Goal: Task Accomplishment & Management: Use online tool/utility

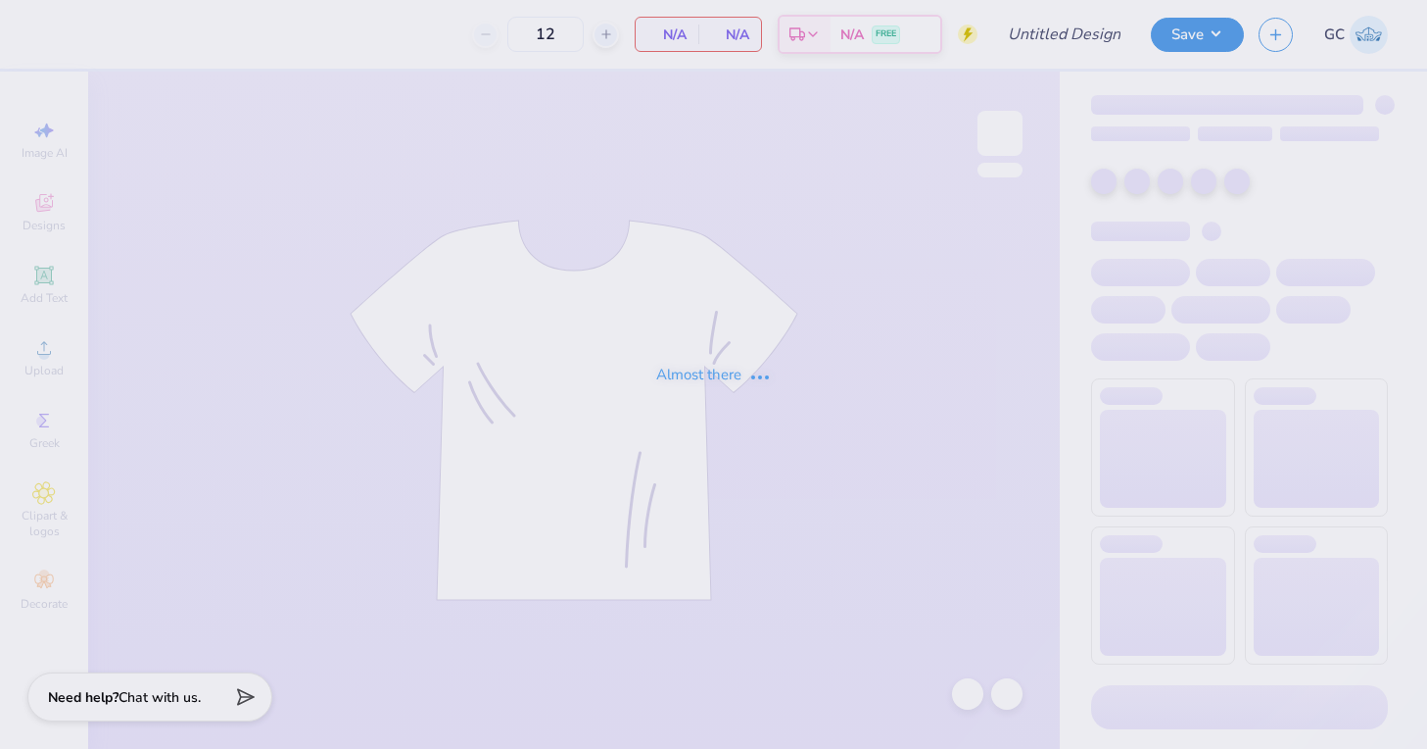
type input "APhi Homecoming"
type input "30"
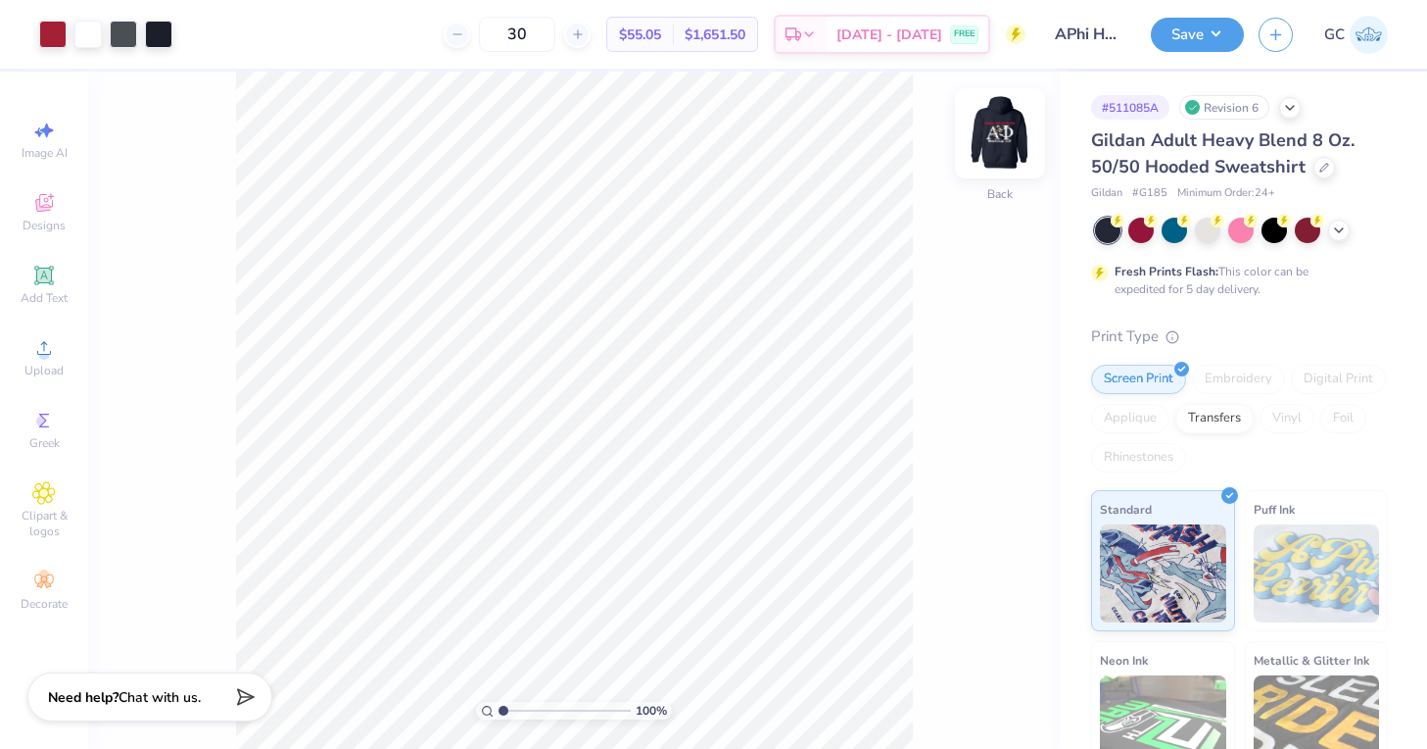
click at [992, 147] on img at bounding box center [1000, 133] width 78 height 78
drag, startPoint x: 503, startPoint y: 707, endPoint x: 519, endPoint y: 707, distance: 16.7
type input "2.24"
click at [519, 707] on input "range" at bounding box center [565, 710] width 132 height 18
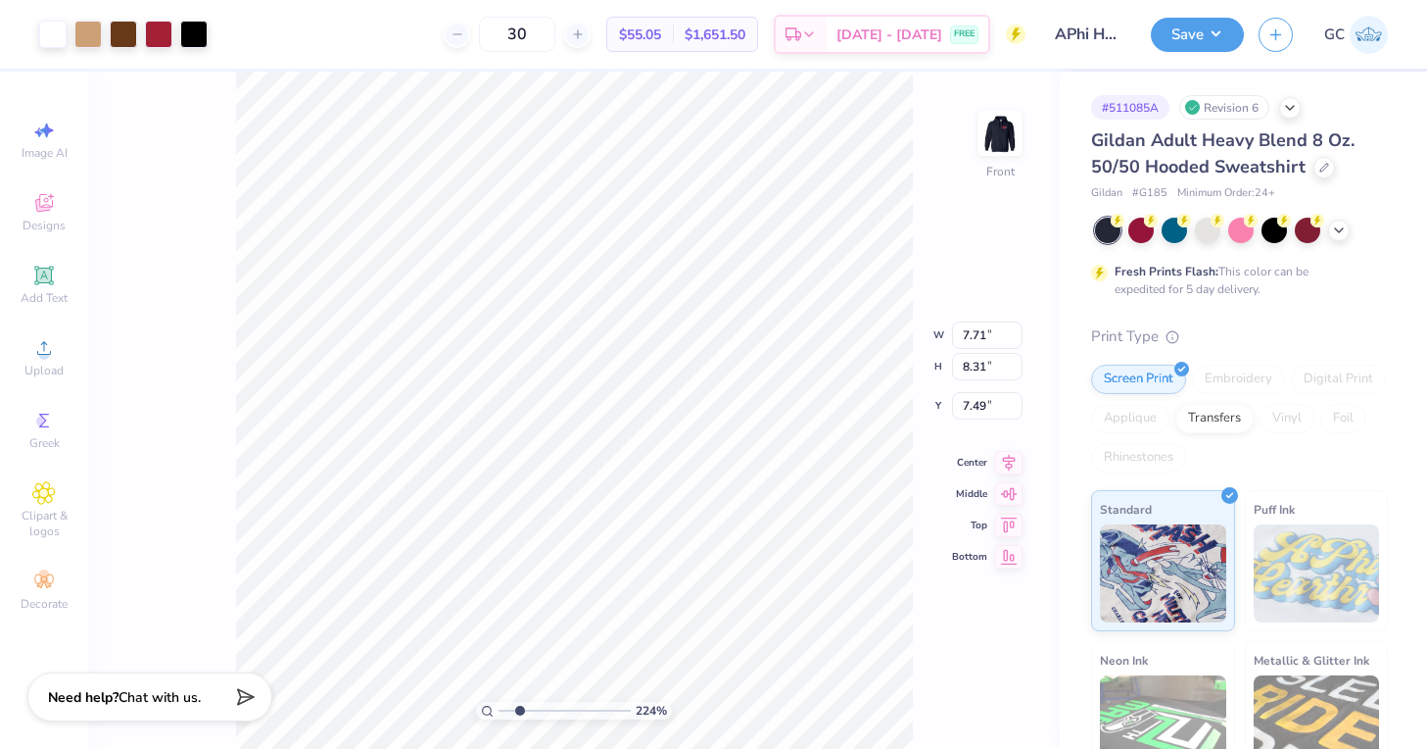
type input "7.42"
type input "12.20"
type input "6.35"
type input "8.13"
type input "7.26"
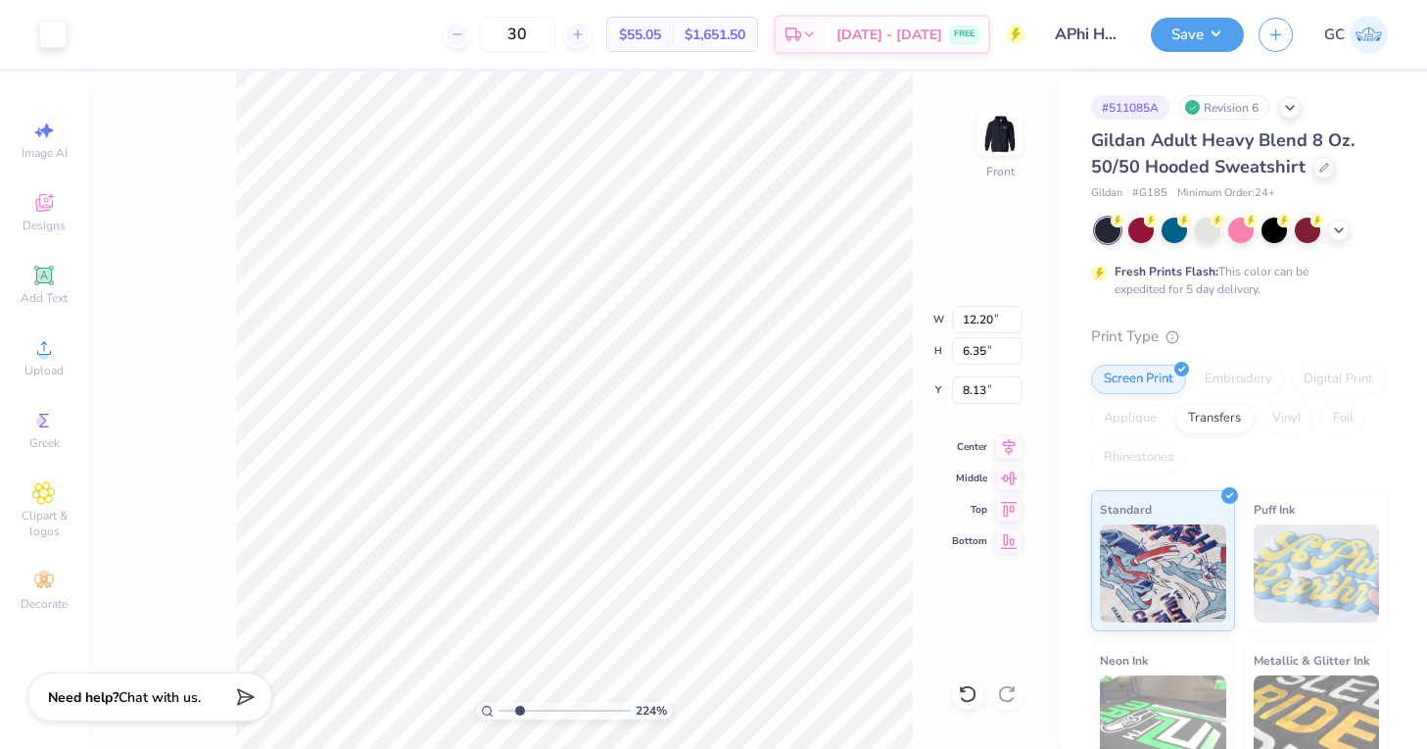
type input "3.78"
type input "1"
drag, startPoint x: 518, startPoint y: 703, endPoint x: 488, endPoint y: 702, distance: 30.4
click at [488, 702] on div "100 %" at bounding box center [574, 710] width 196 height 18
type input "7.35"
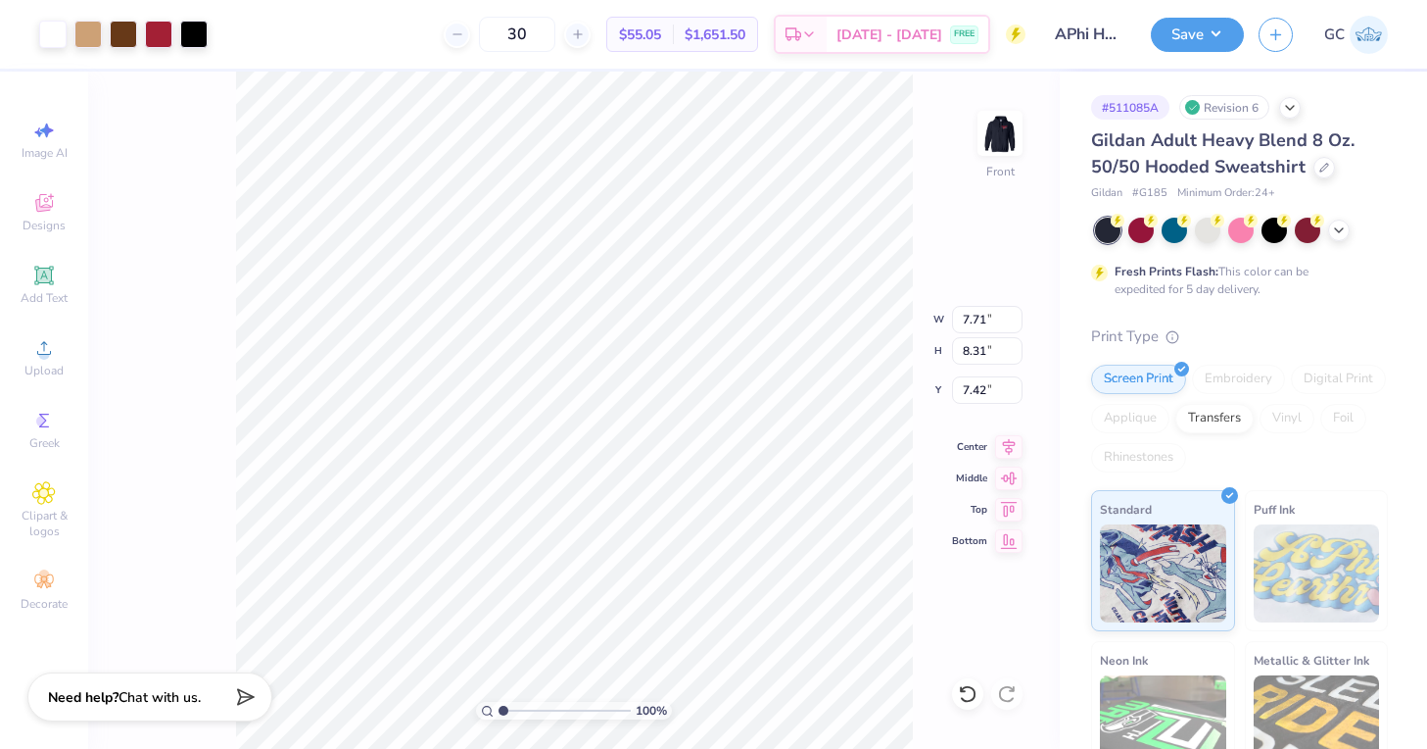
type input "7.93"
type input "7.80"
type input "7.67"
type input "3.99"
type input "7.68"
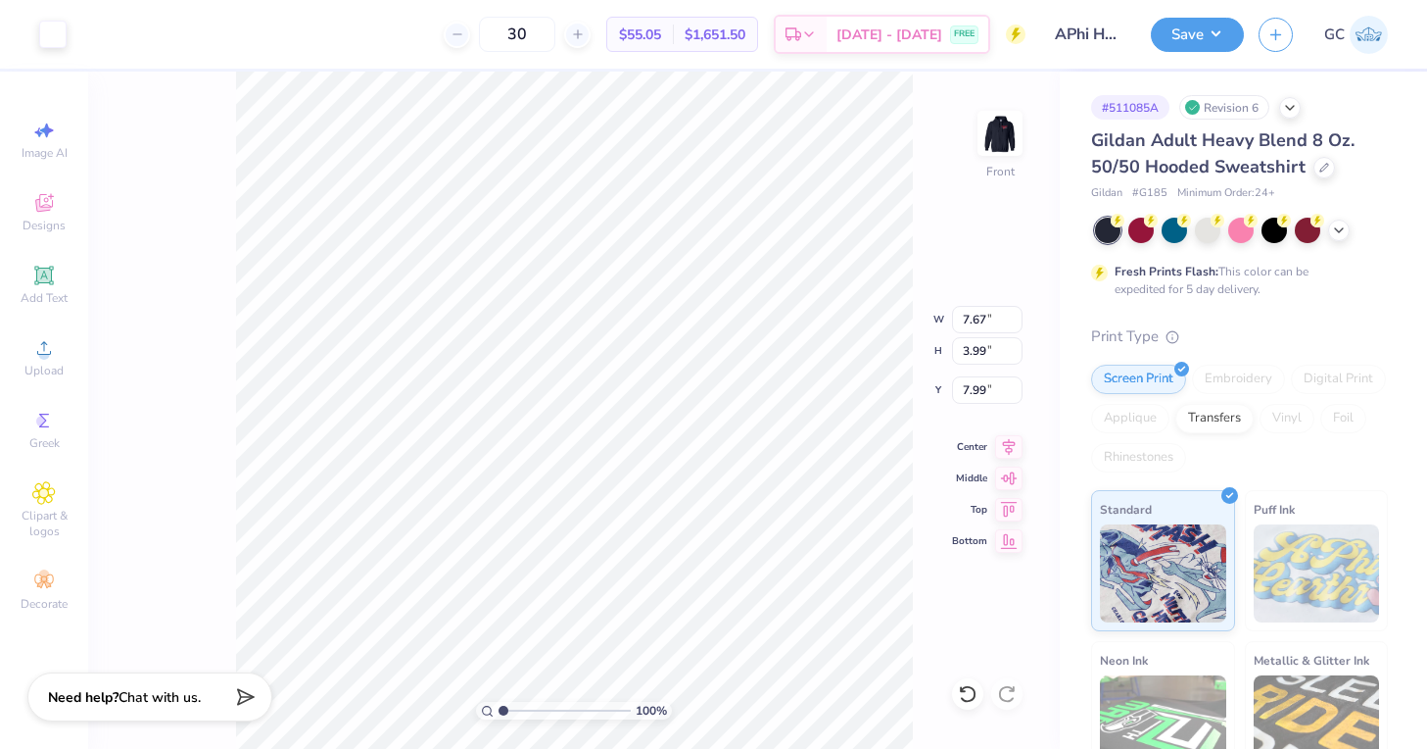
type input "4.00"
type input "7.99"
type input "7.67"
type input "3.99"
type input "9.77"
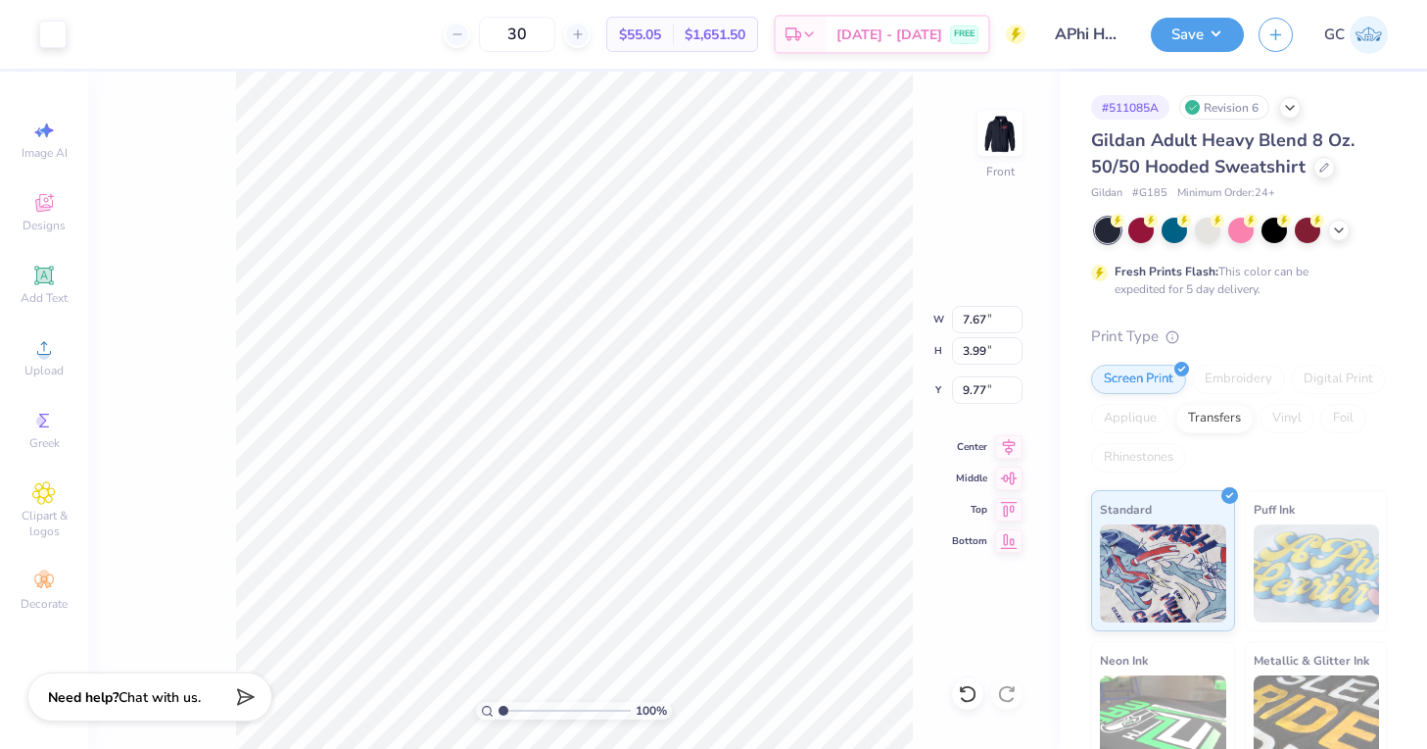
type input "4.00"
type input "7.67"
type input "4.00"
type input "9.27"
type input "7.35"
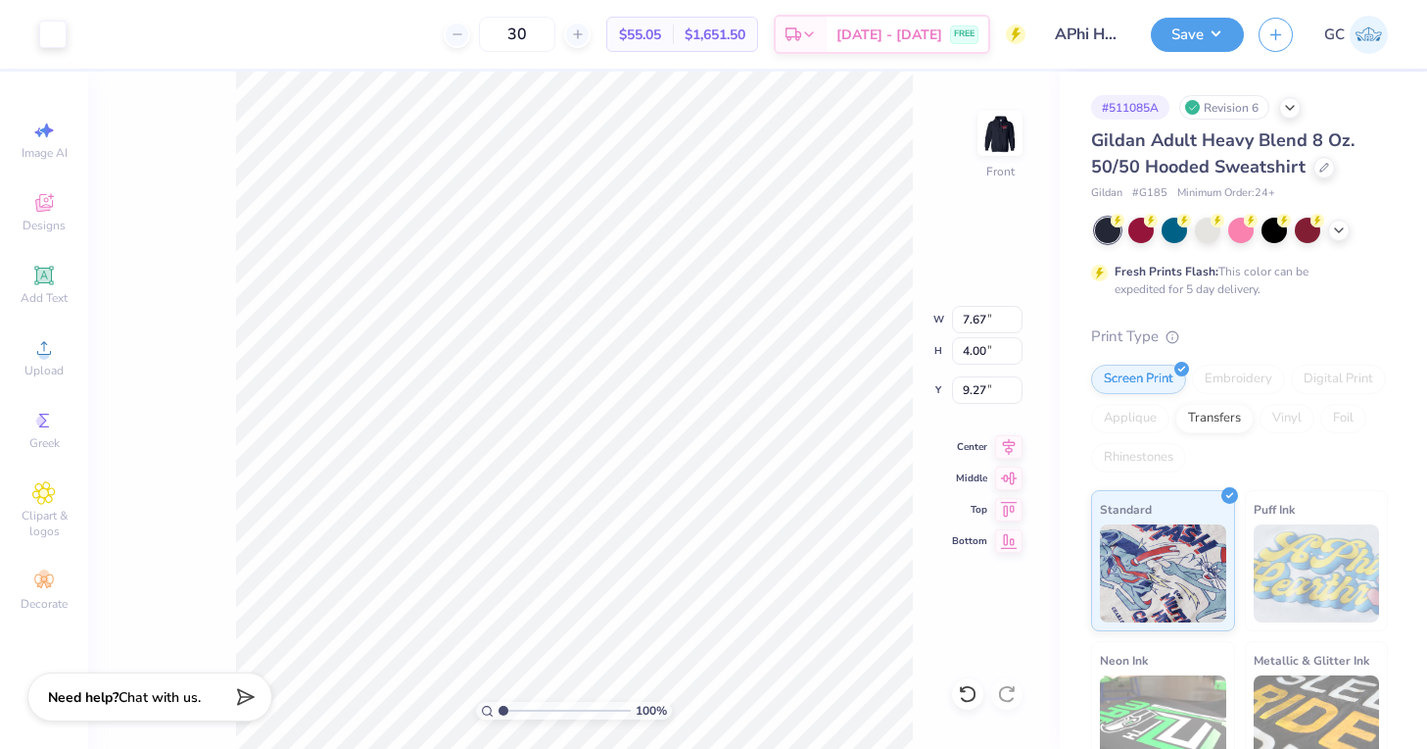
type input "7.93"
type input "7.69"
type input "7.67"
type input "4.00"
type input "9.27"
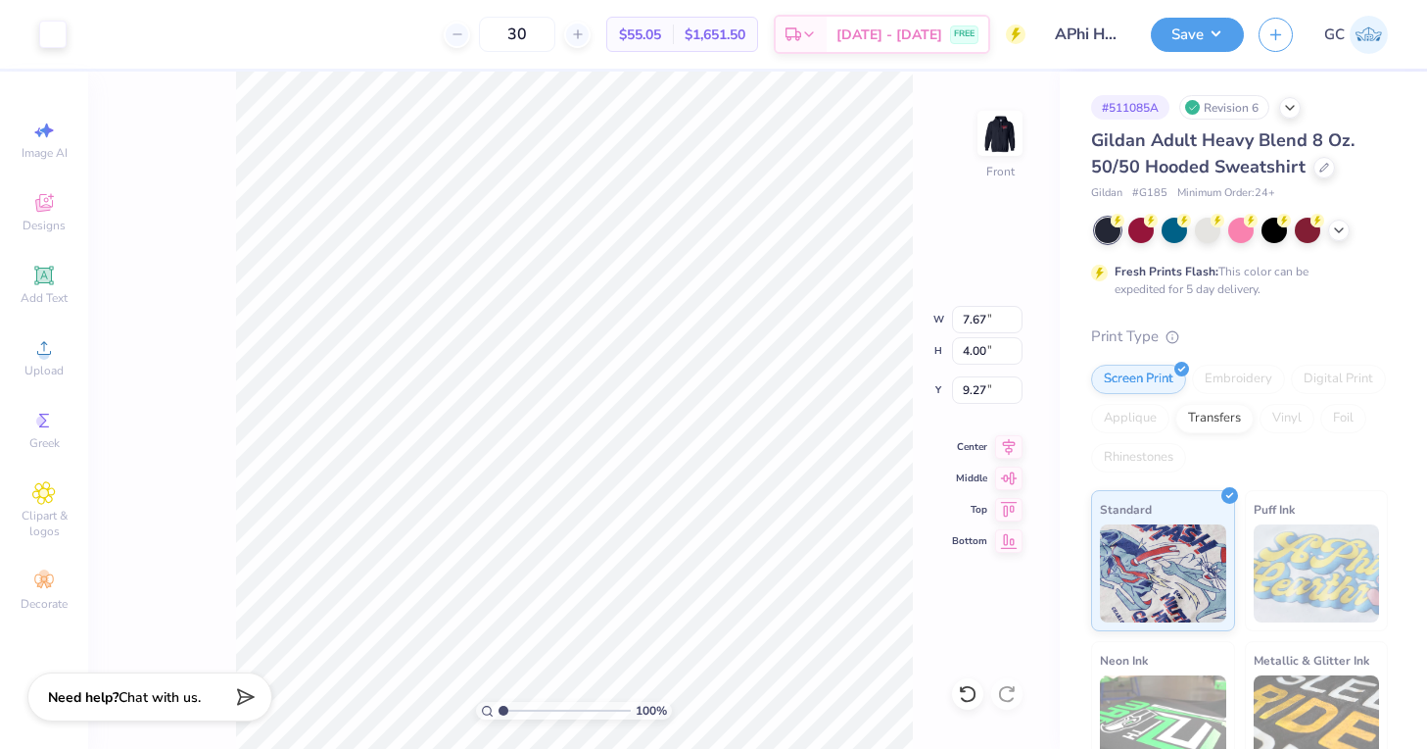
type input "7.35"
type input "7.93"
type input "7.49"
click at [166, 475] on div "100 % Front W 7.35 7.35 " H 7.93 7.93 " Y 7.59 7.59 " Center Middle Top Bottom" at bounding box center [574, 410] width 972 height 677
type input "7.23"
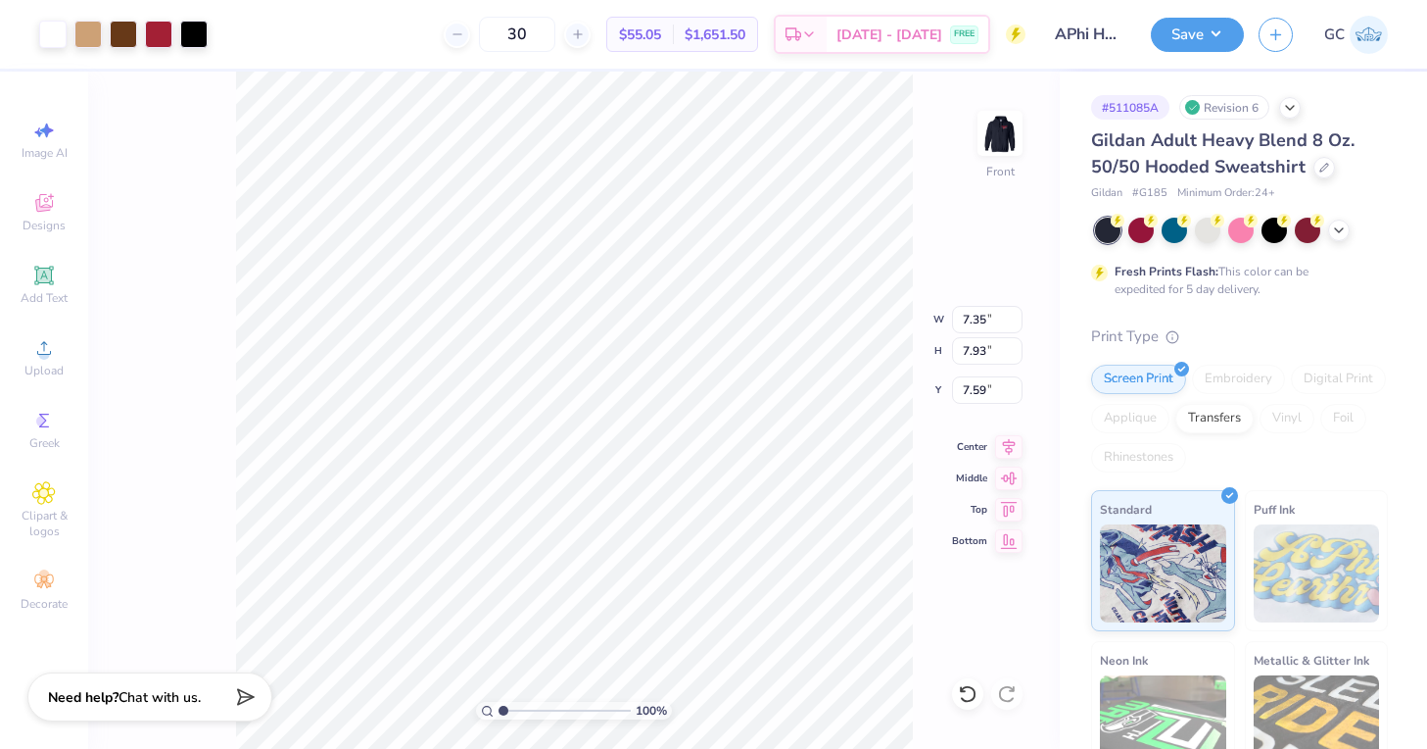
type input "7.79"
type input "7.72"
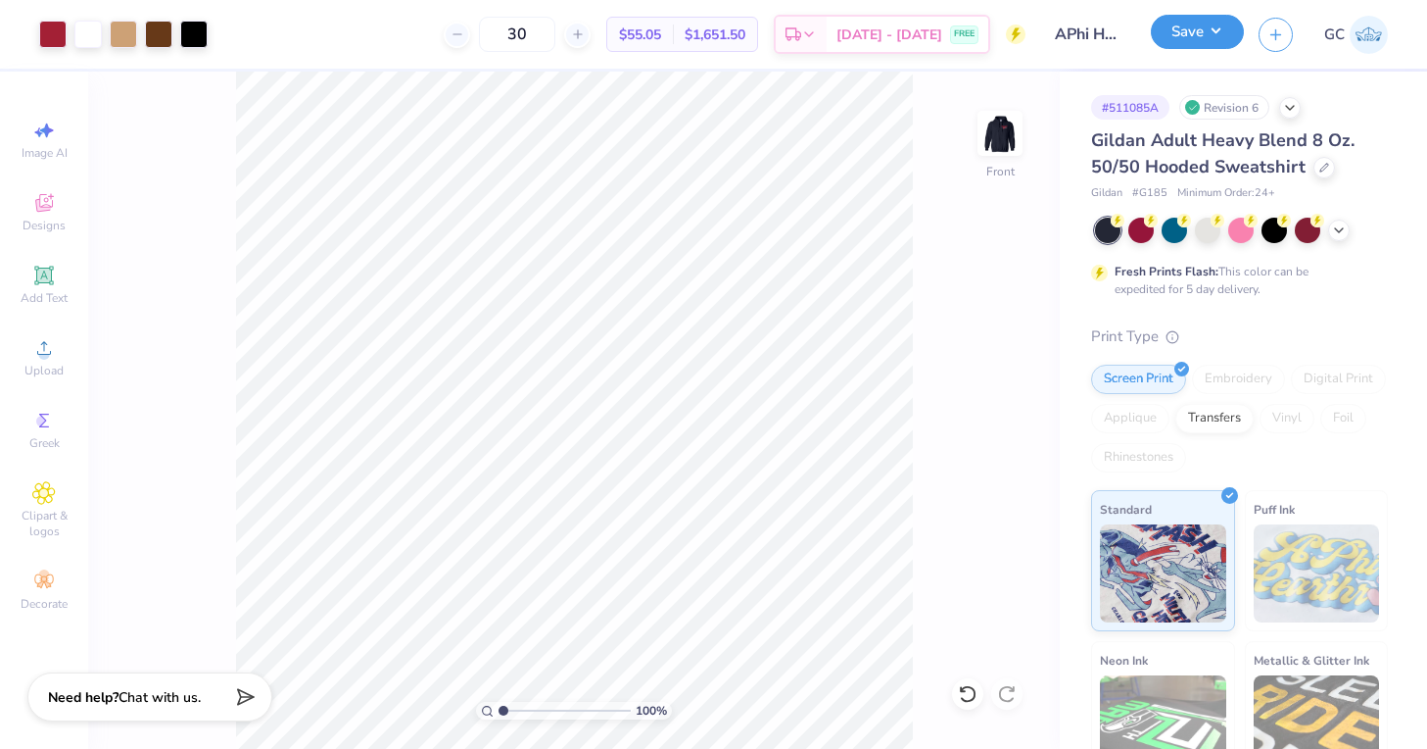
click at [1211, 37] on button "Save" at bounding box center [1197, 32] width 93 height 34
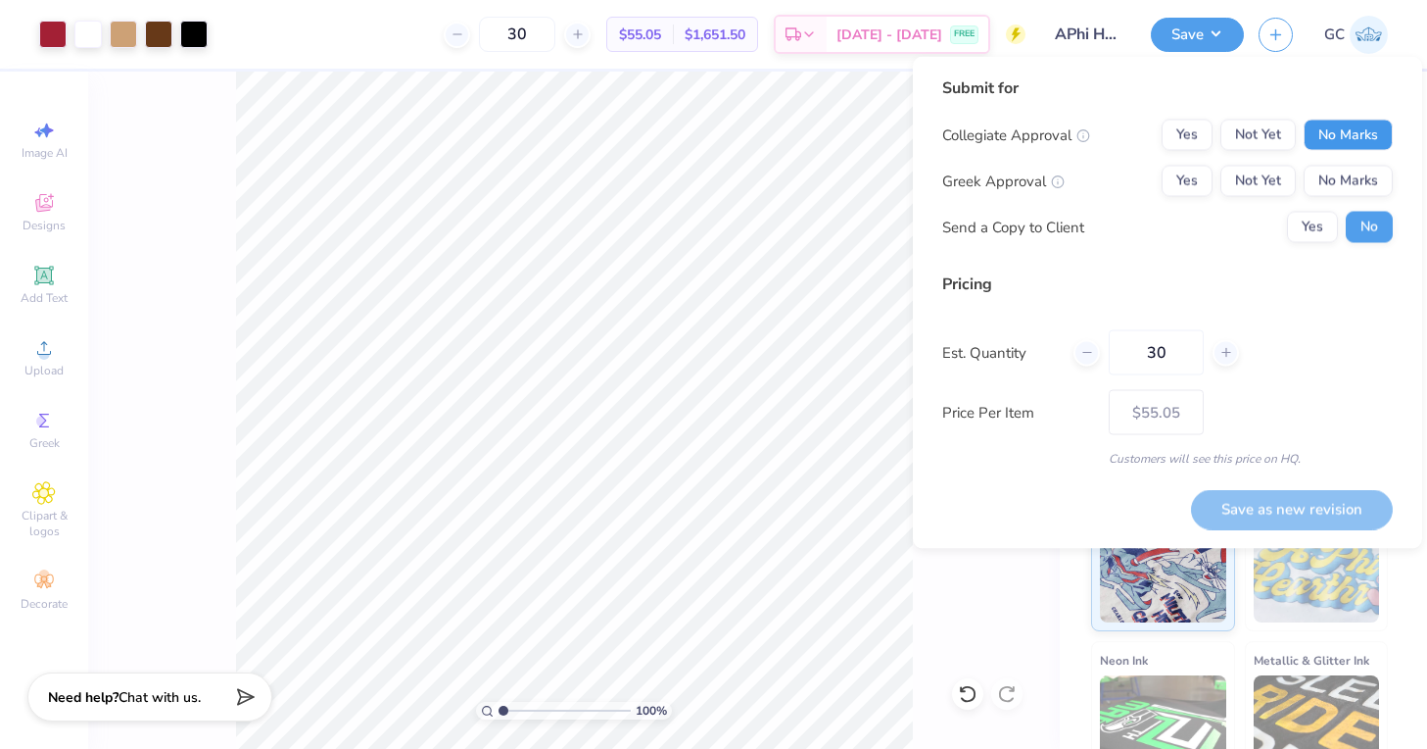
click at [1358, 136] on button "No Marks" at bounding box center [1348, 135] width 89 height 31
click at [1192, 169] on button "Yes" at bounding box center [1187, 181] width 51 height 31
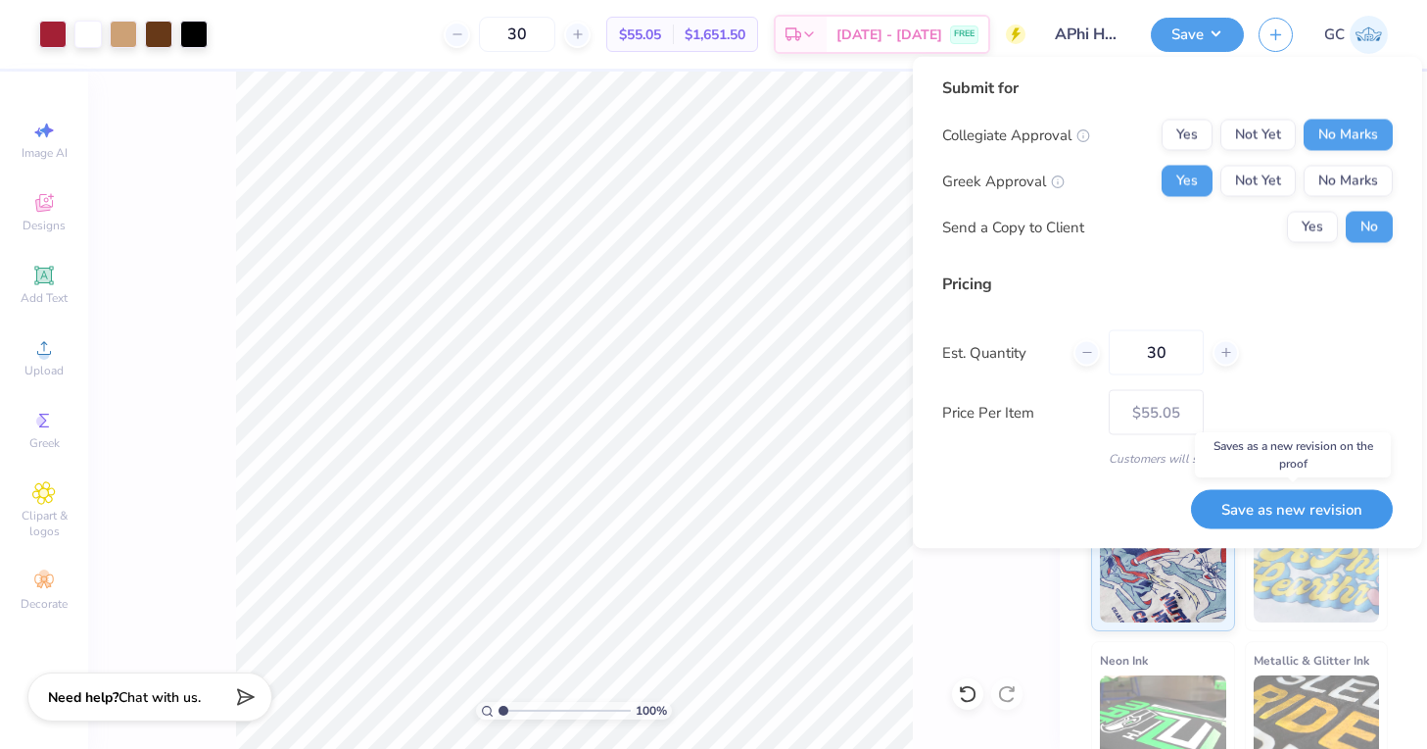
click at [1302, 512] on button "Save as new revision" at bounding box center [1292, 509] width 202 height 40
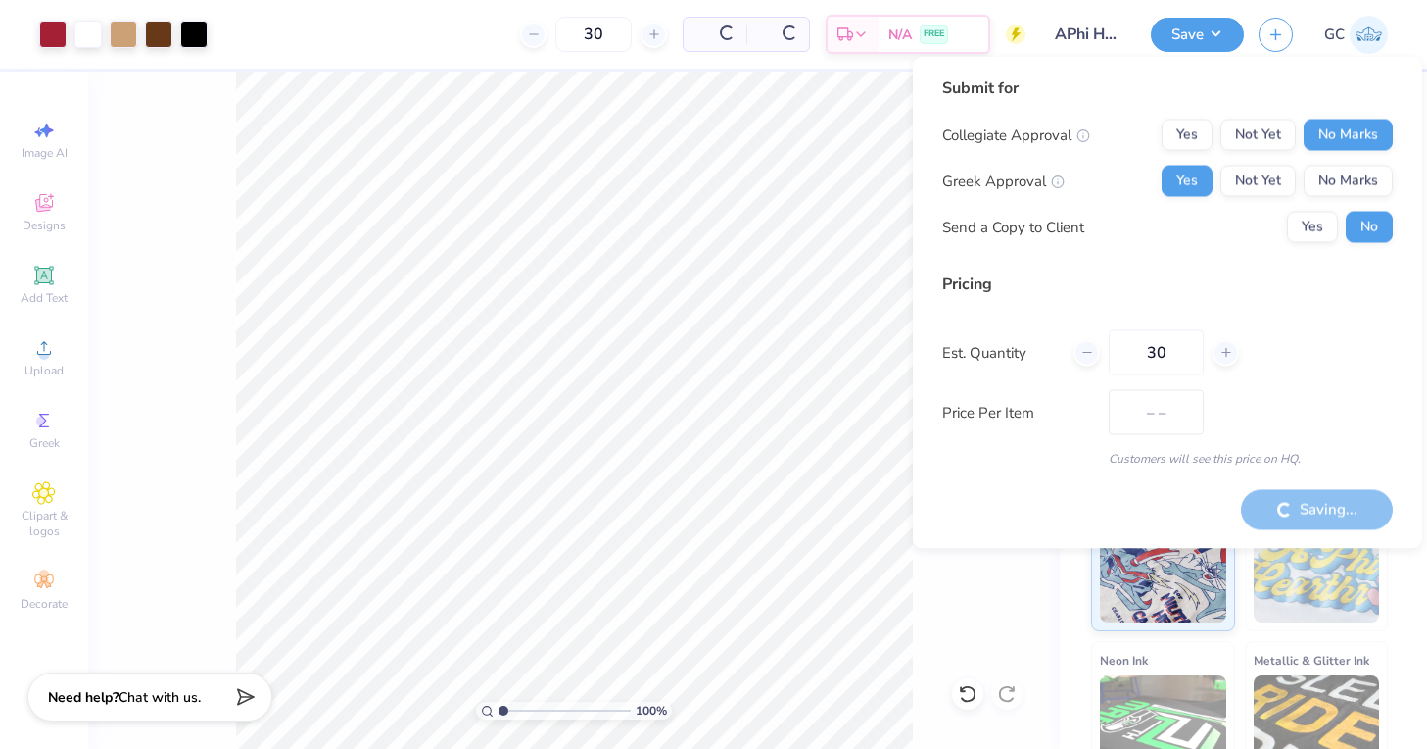
type input "$55.05"
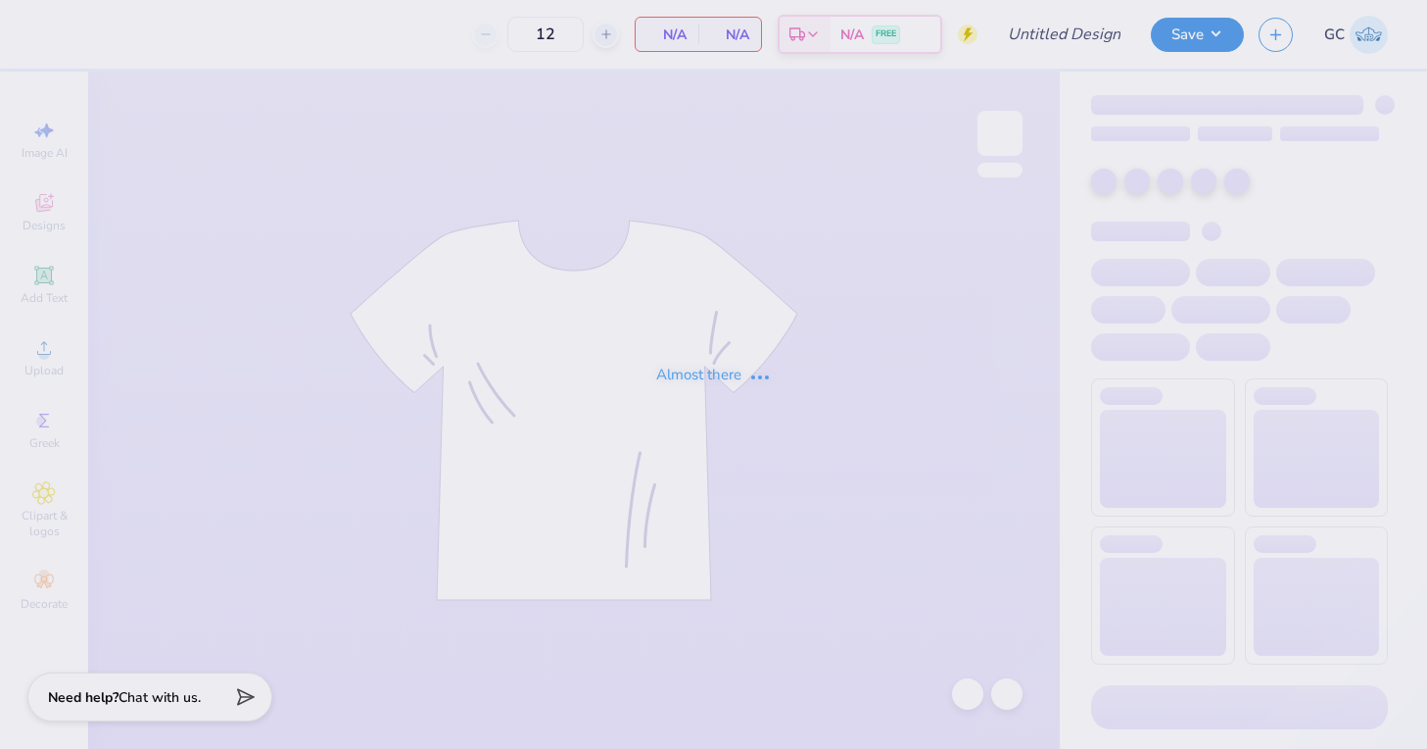
type input "APhi Homecoming Shirt"
type input "71"
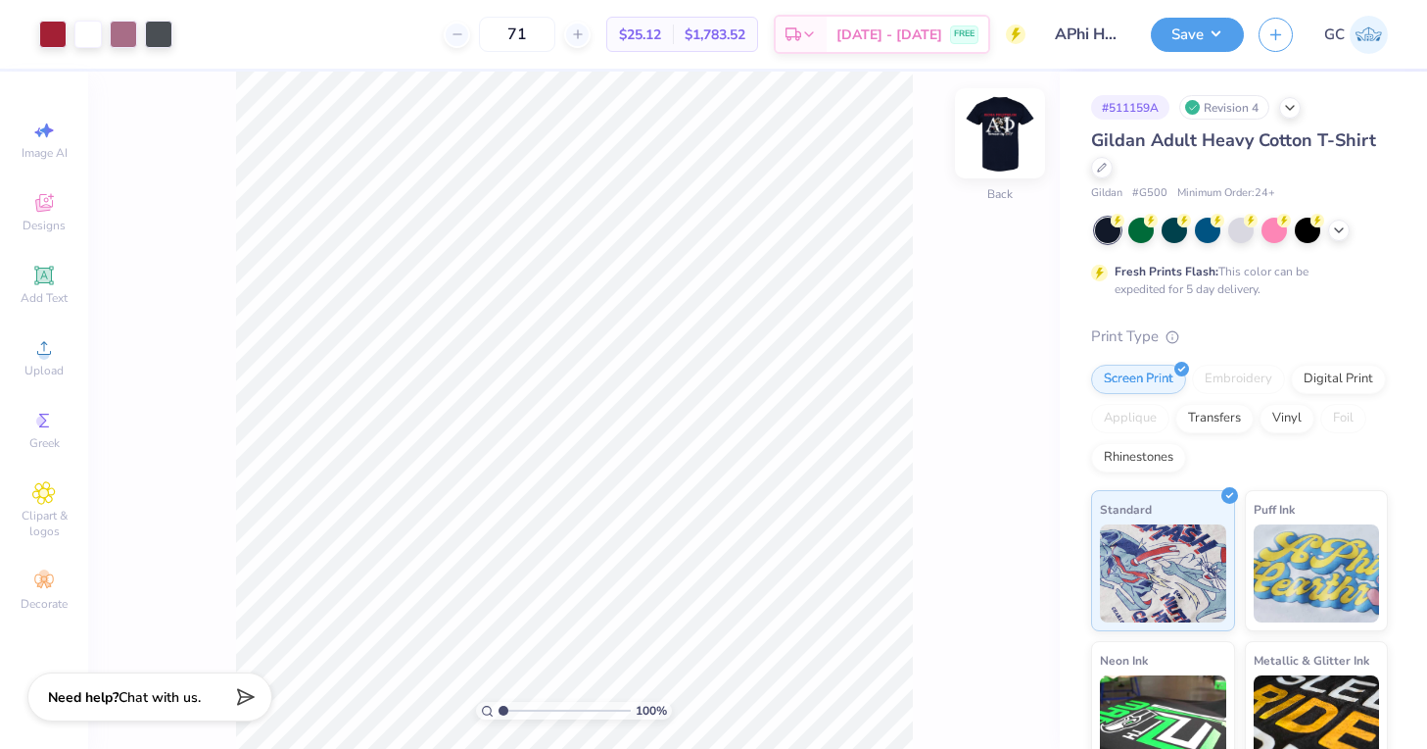
click at [989, 137] on img at bounding box center [1000, 133] width 78 height 78
drag, startPoint x: 498, startPoint y: 706, endPoint x: 511, endPoint y: 708, distance: 13.9
type input "1.64"
click at [511, 708] on input "range" at bounding box center [565, 710] width 132 height 18
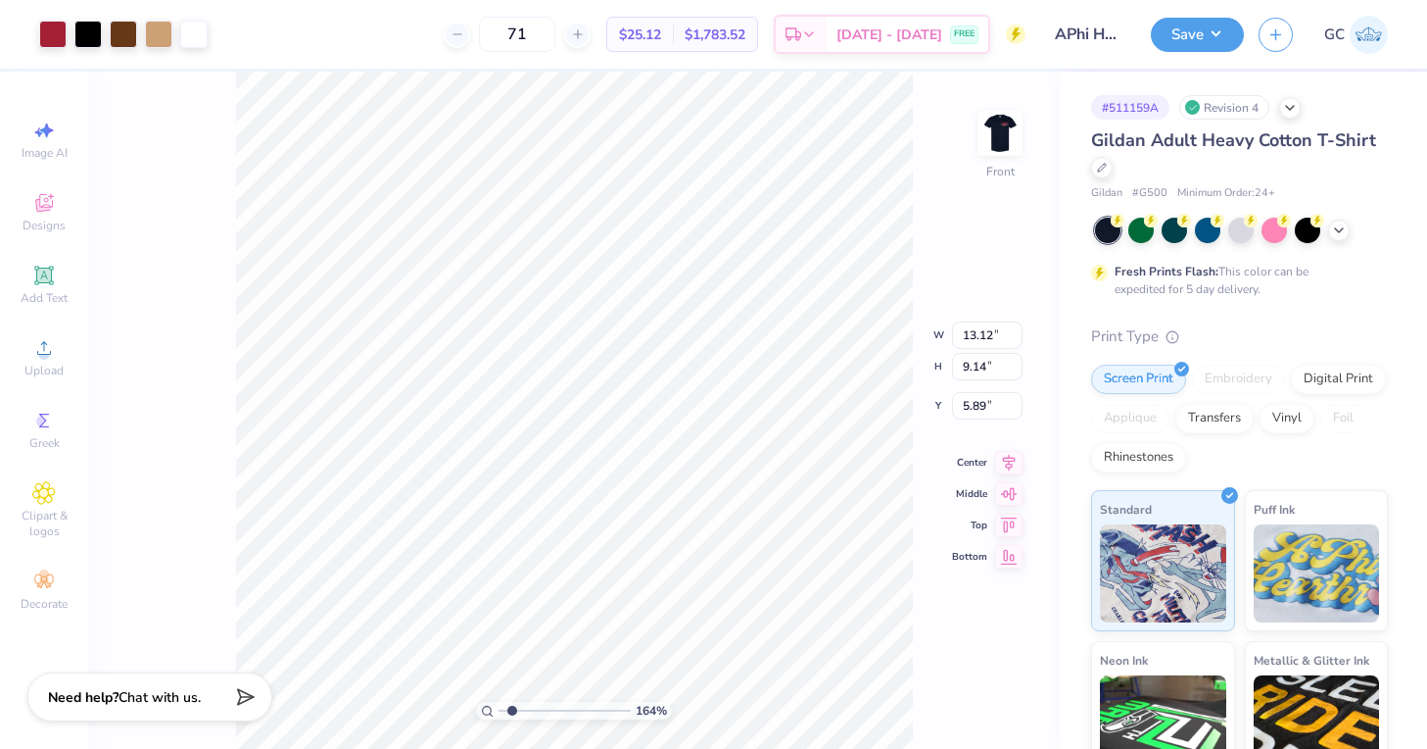
type input "5.90"
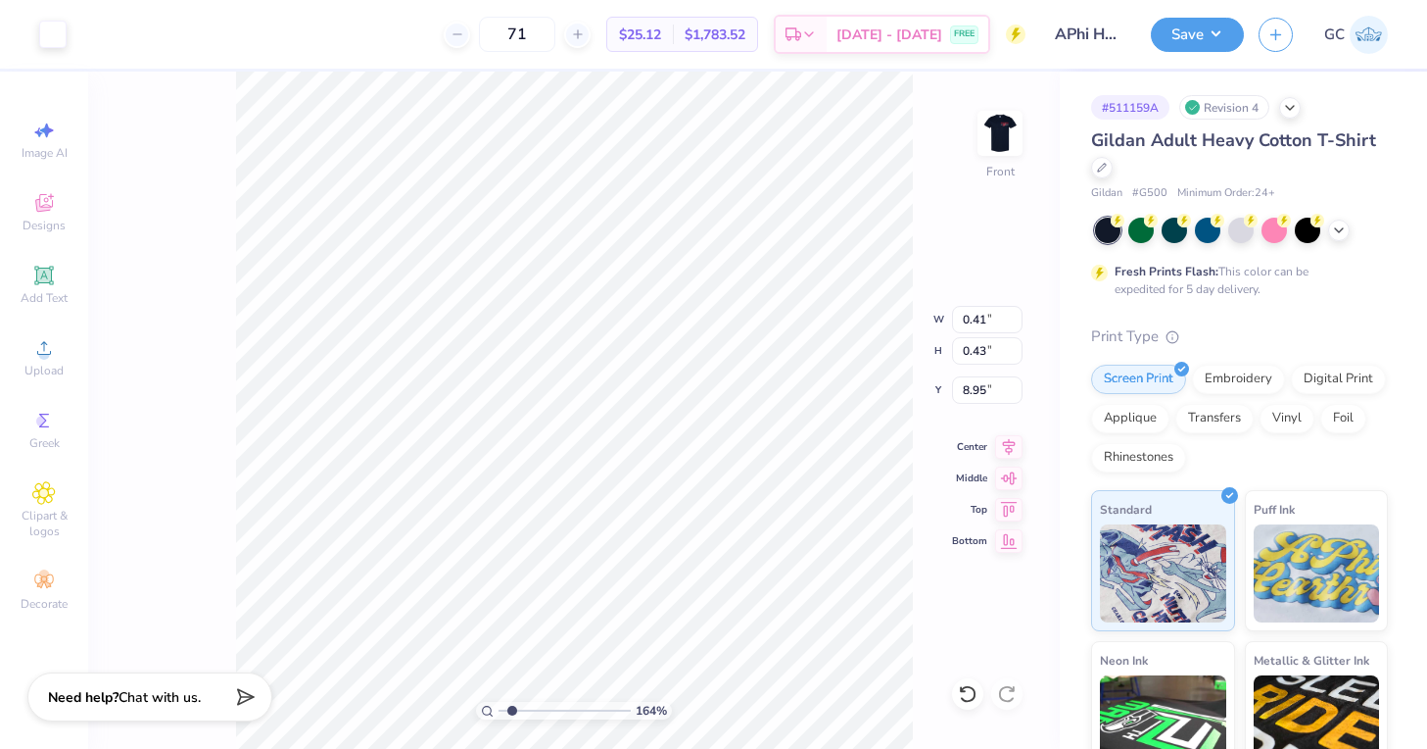
type input "0.74"
type input "1.33"
type input "7.37"
type input "5.13"
type input "7.66"
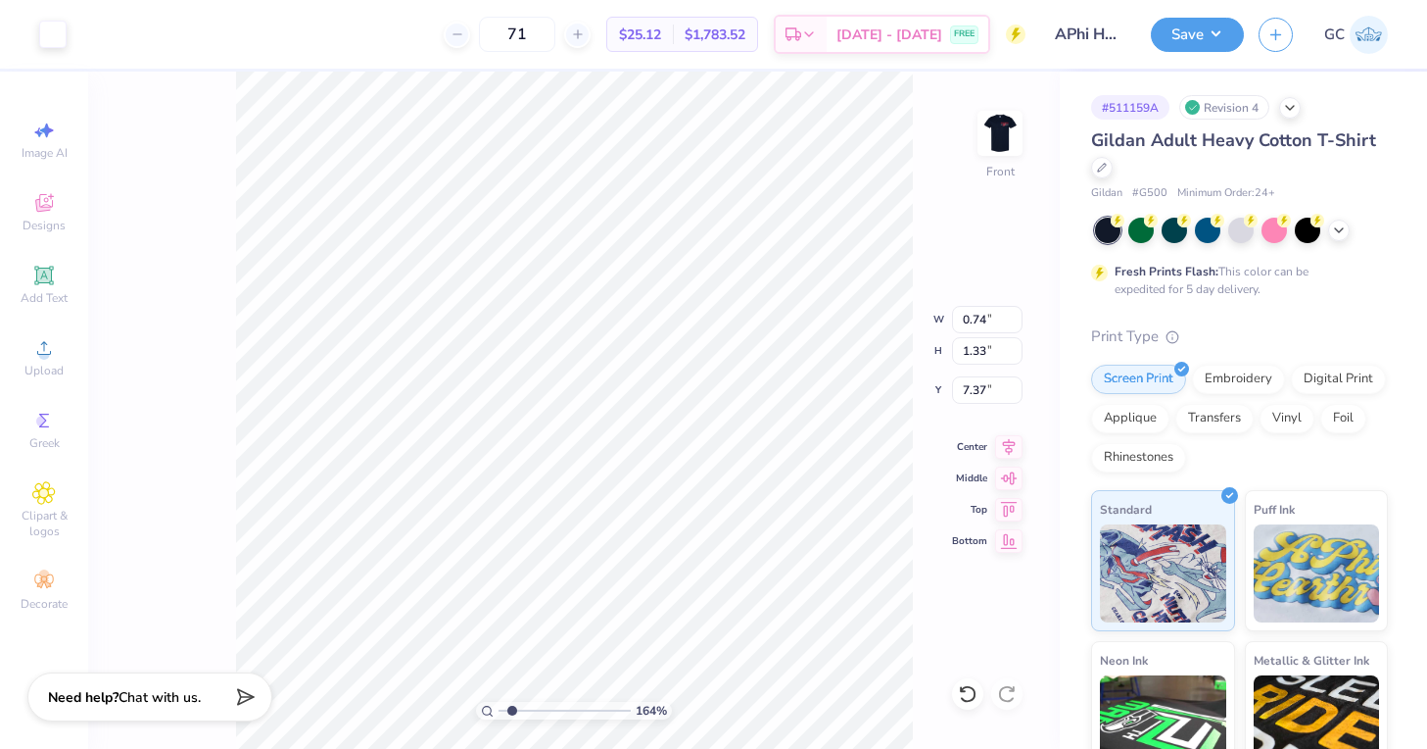
type input "6.84"
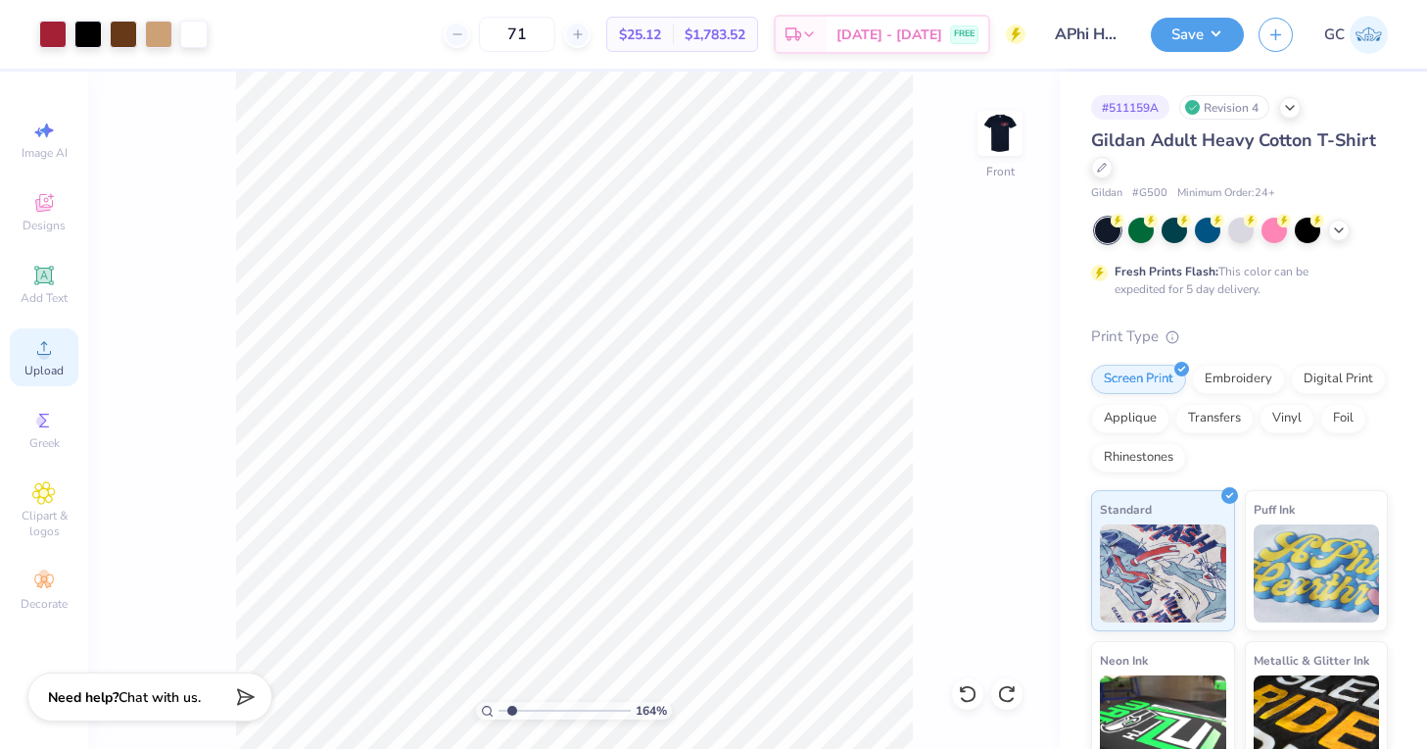
click at [43, 369] on span "Upload" at bounding box center [43, 370] width 39 height 16
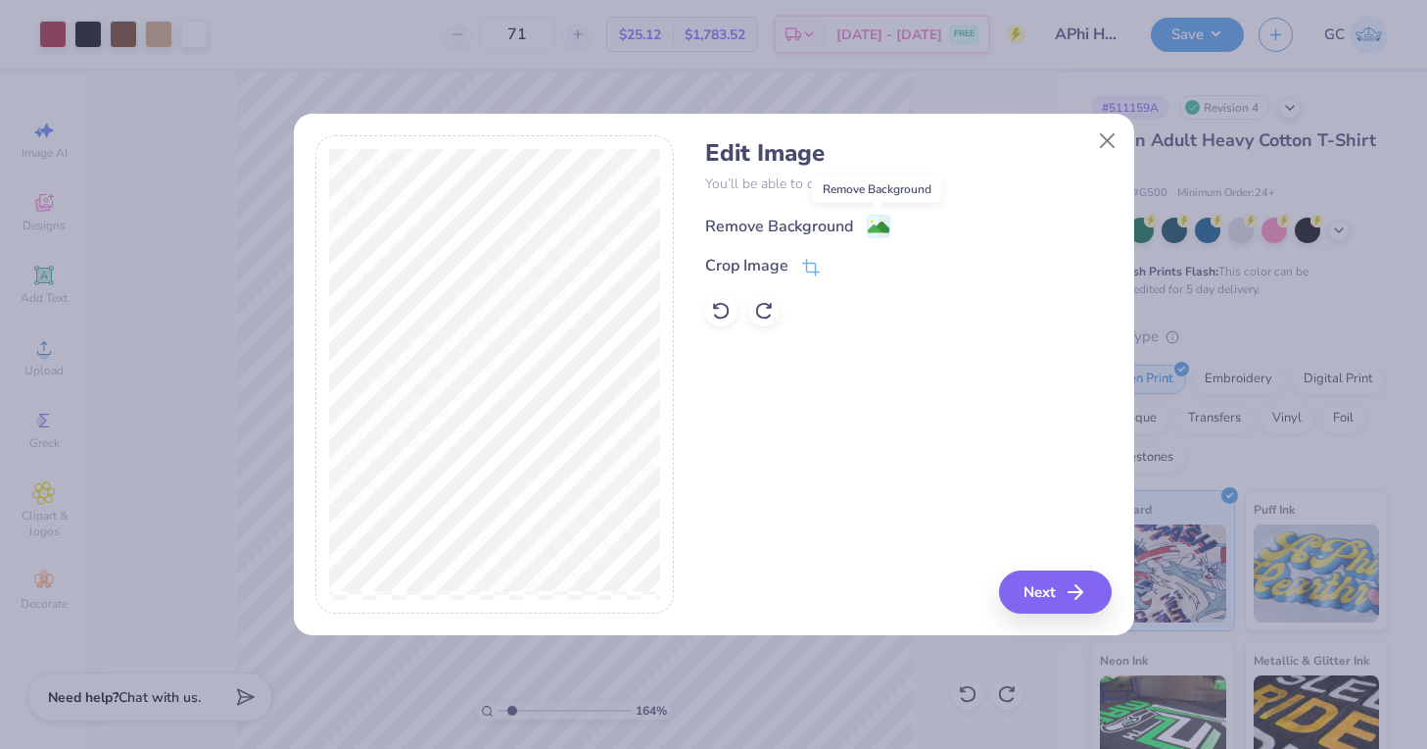
click at [875, 229] on image at bounding box center [879, 228] width 22 height 22
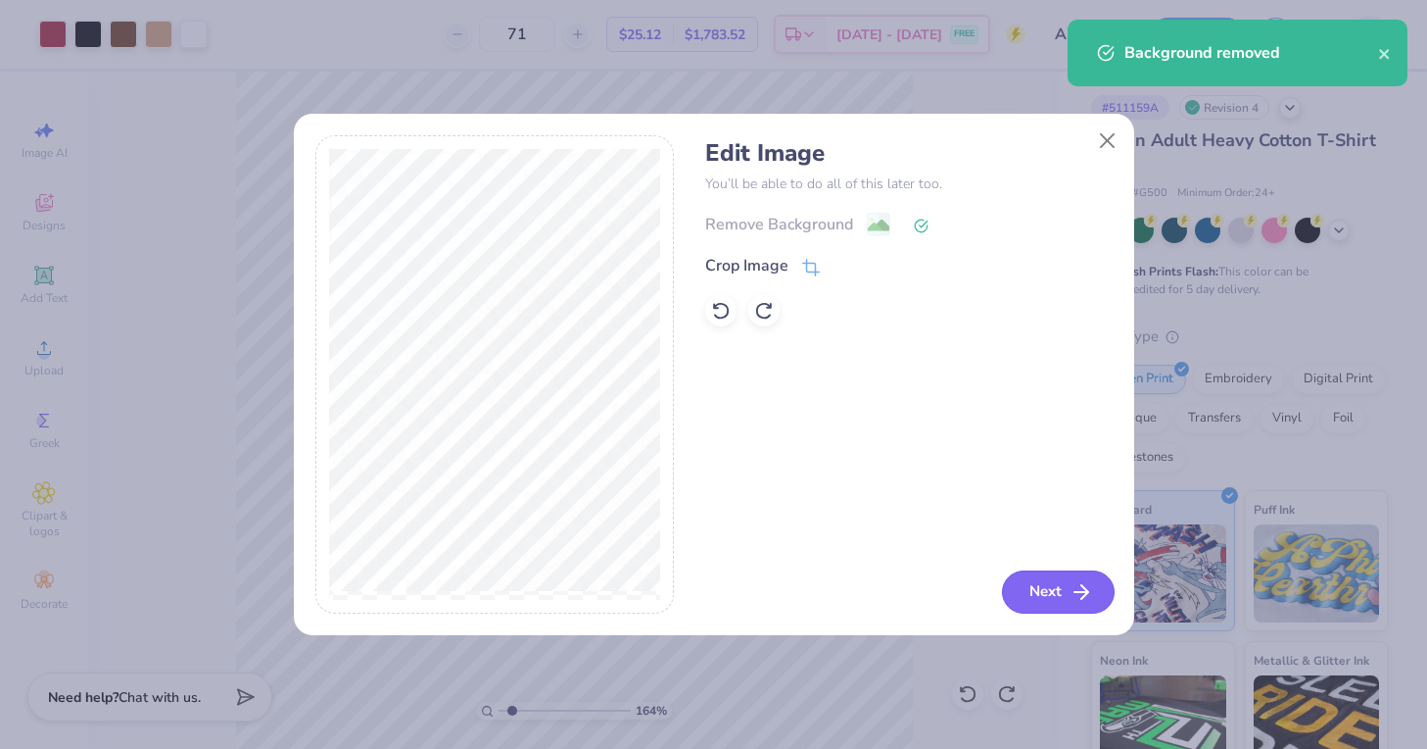
click at [1085, 589] on polyline "button" at bounding box center [1085, 592] width 7 height 14
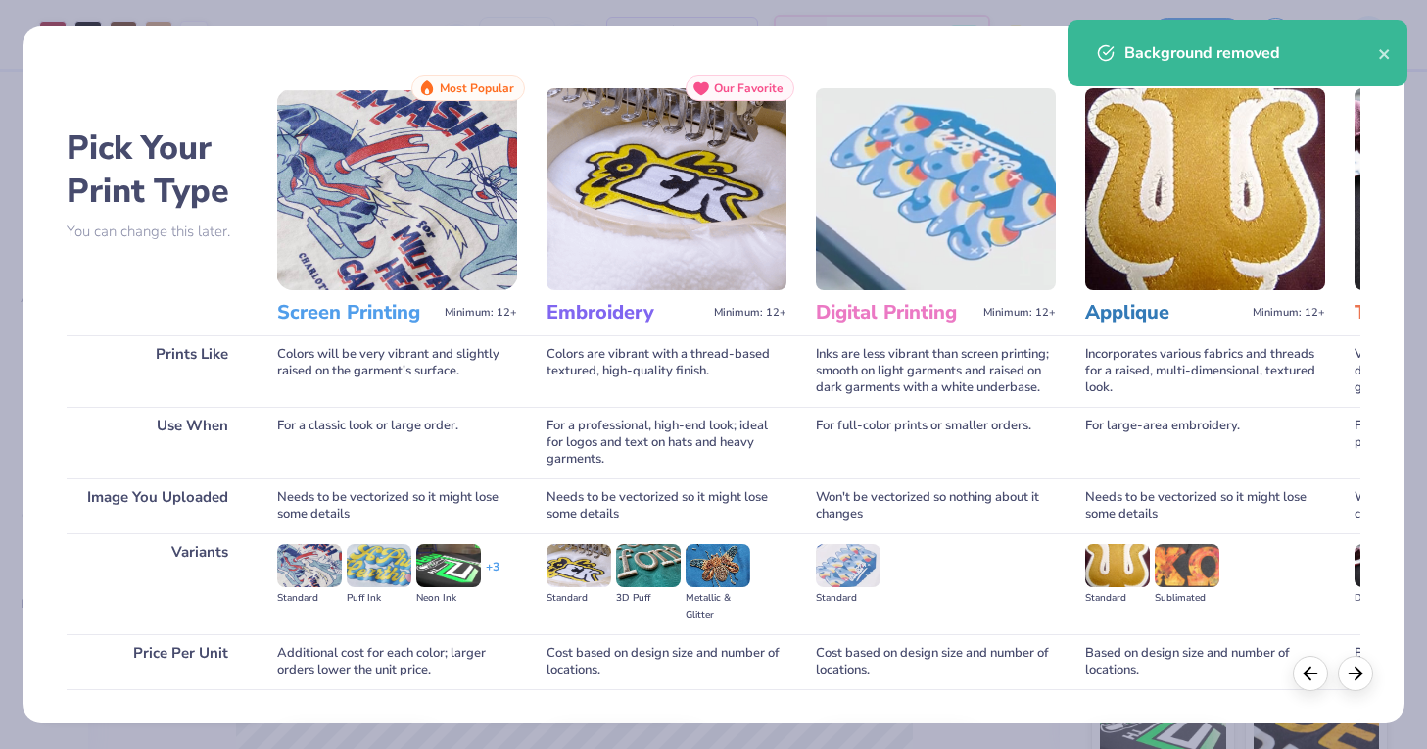
scroll to position [130, 0]
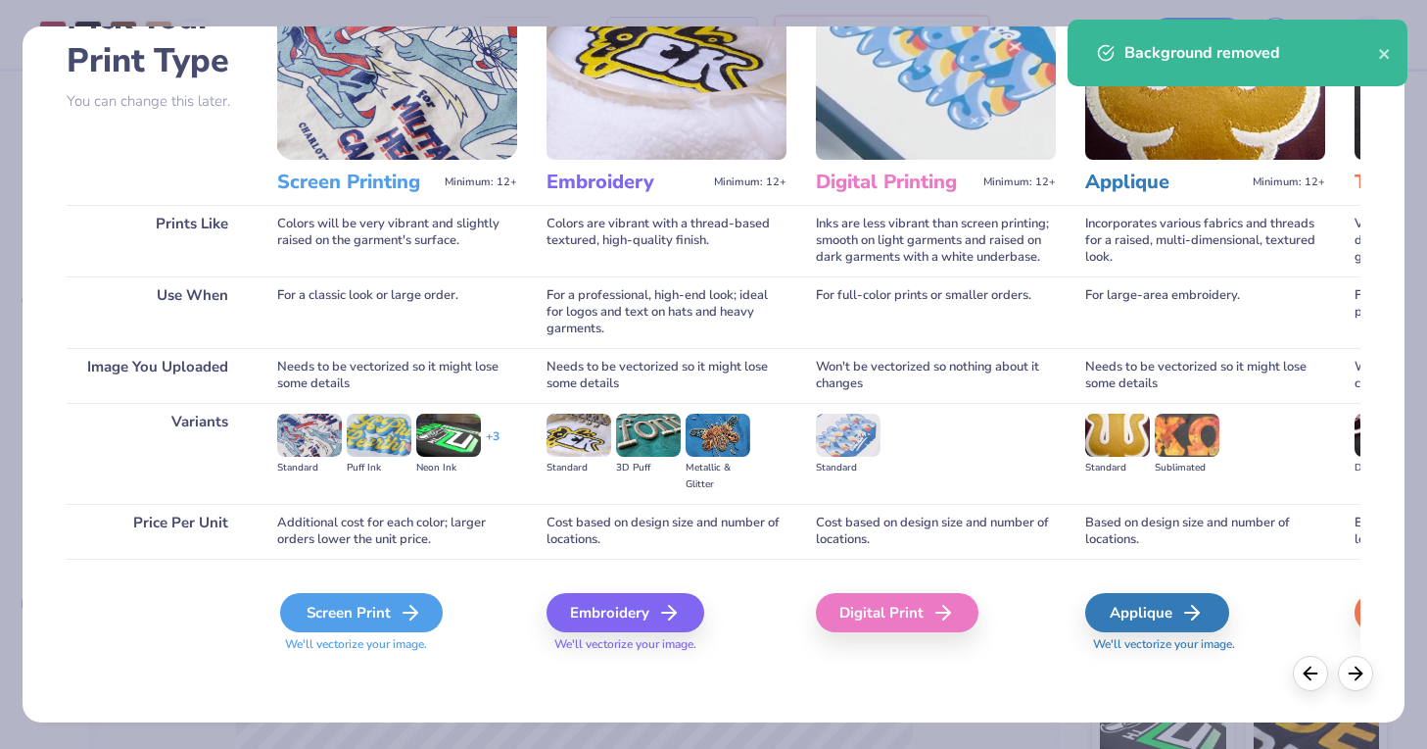
click at [341, 622] on div "Screen Print" at bounding box center [361, 612] width 163 height 39
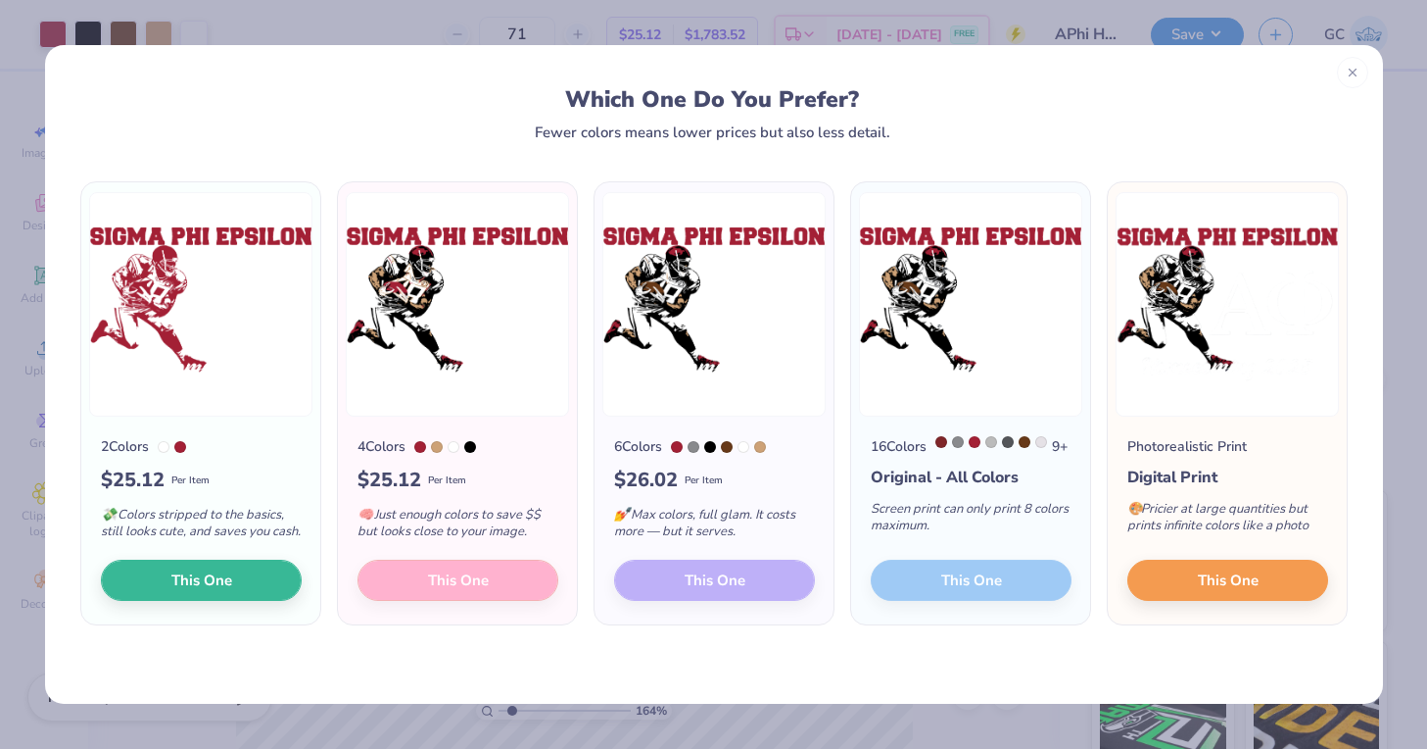
click at [701, 611] on div "6 Colors $ 26.02 Per Item 💅 Max colors, full glam. It costs more — but it serve…" at bounding box center [714, 520] width 239 height 208
click at [709, 601] on div "6 Colors $ 26.02 Per Item 💅 Max colors, full glam. It costs more — but it serve…" at bounding box center [714, 520] width 239 height 208
click at [697, 591] on div "6 Colors $ 26.02 Per Item 💅 Max colors, full glam. It costs more — but it serve…" at bounding box center [714, 520] width 239 height 208
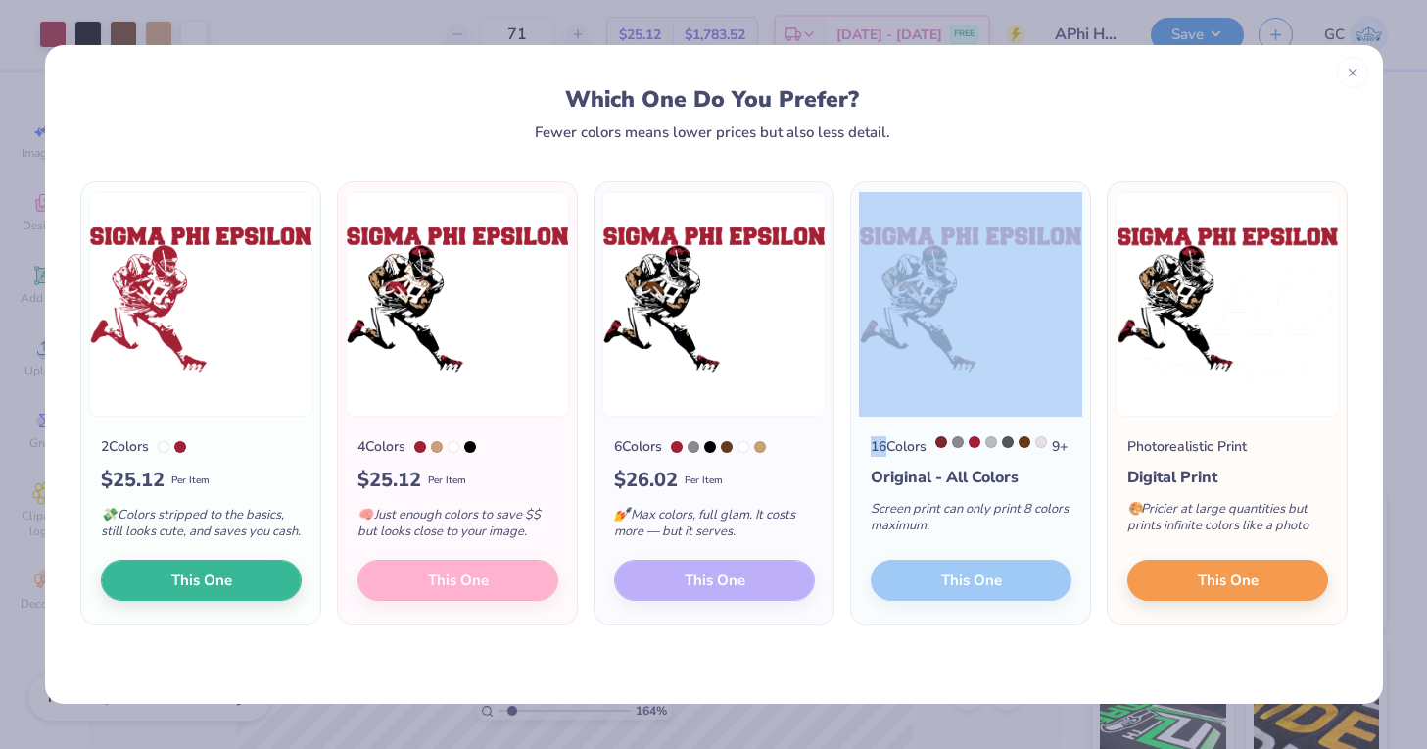
click at [697, 591] on div "6 Colors $ 26.02 Per Item 💅 Max colors, full glam. It costs more — but it serve…" at bounding box center [714, 520] width 239 height 208
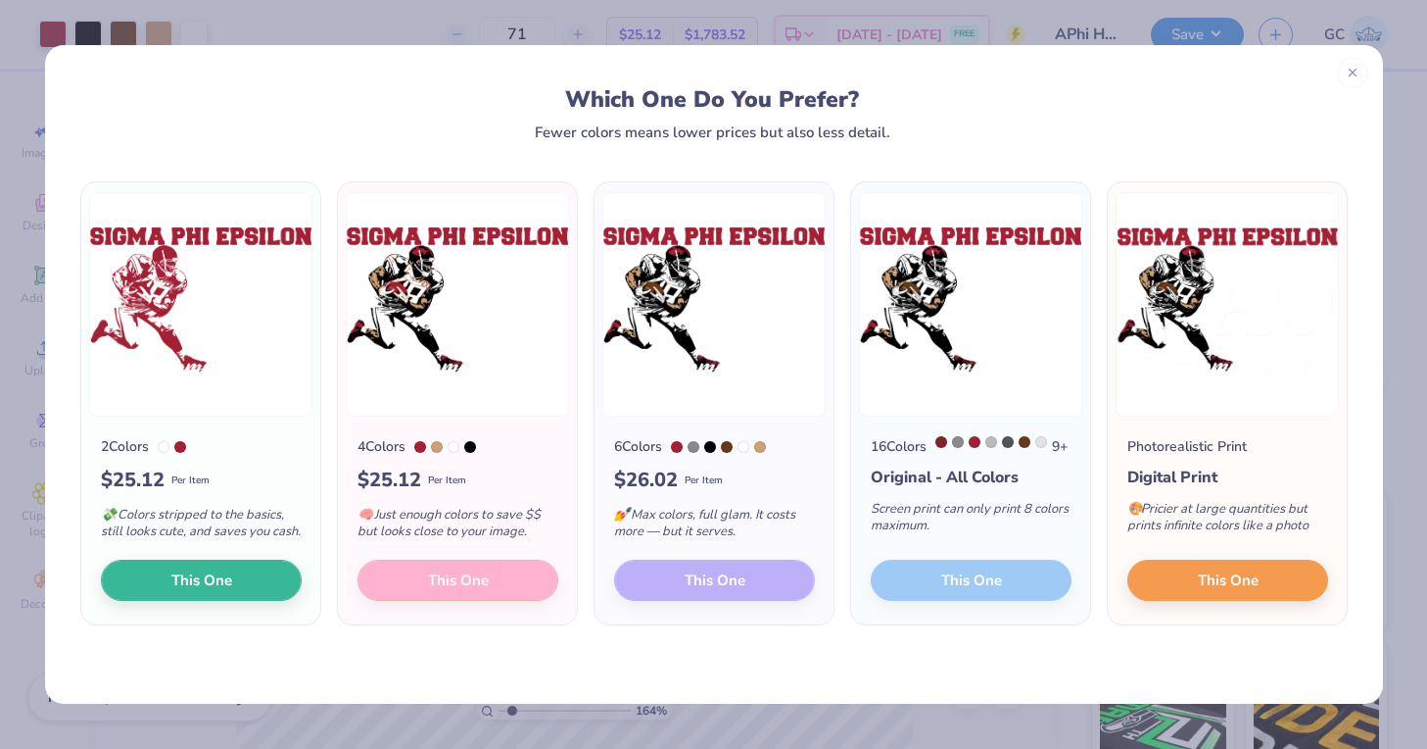
click at [697, 591] on div "6 Colors $ 26.02 Per Item 💅 Max colors, full glam. It costs more — but it serve…" at bounding box center [714, 520] width 239 height 208
click at [1355, 70] on line at bounding box center [1353, 69] width 7 height 7
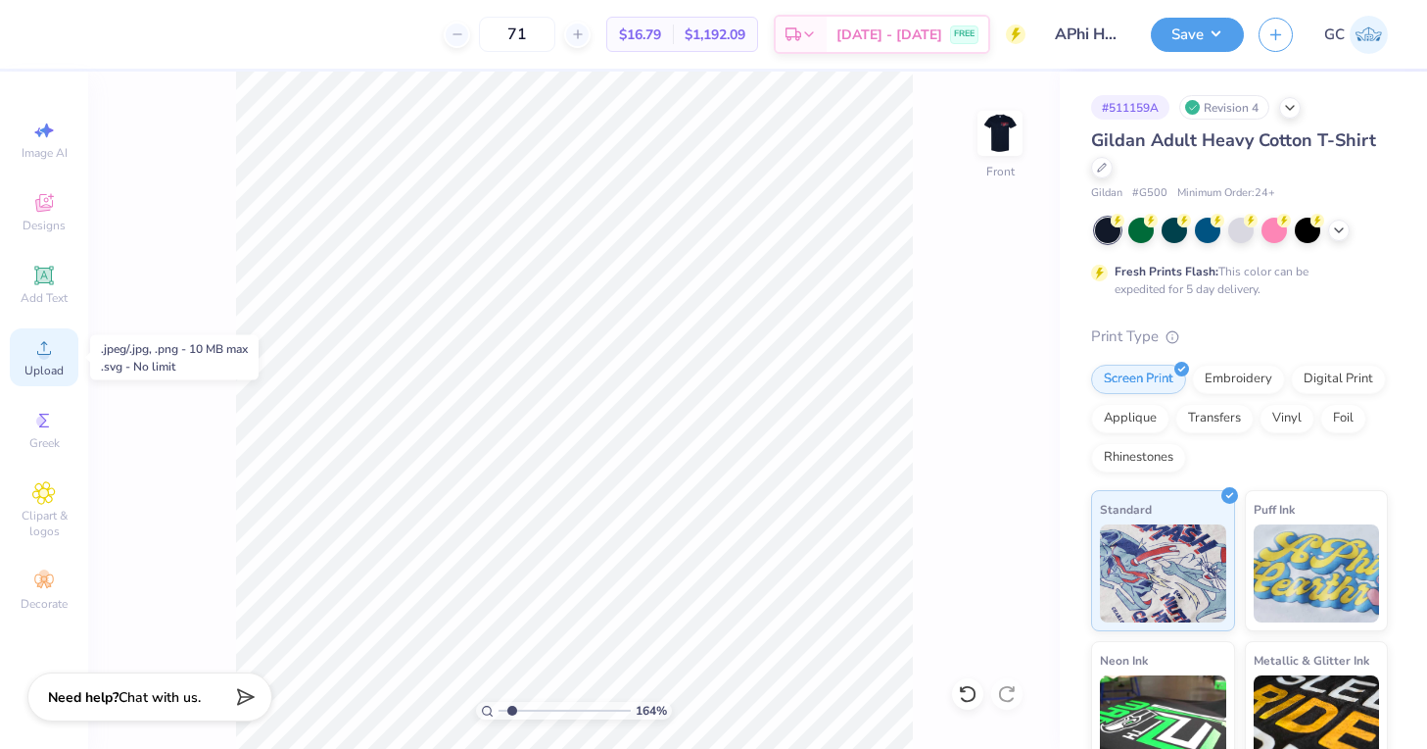
click at [48, 347] on icon at bounding box center [44, 348] width 24 height 24
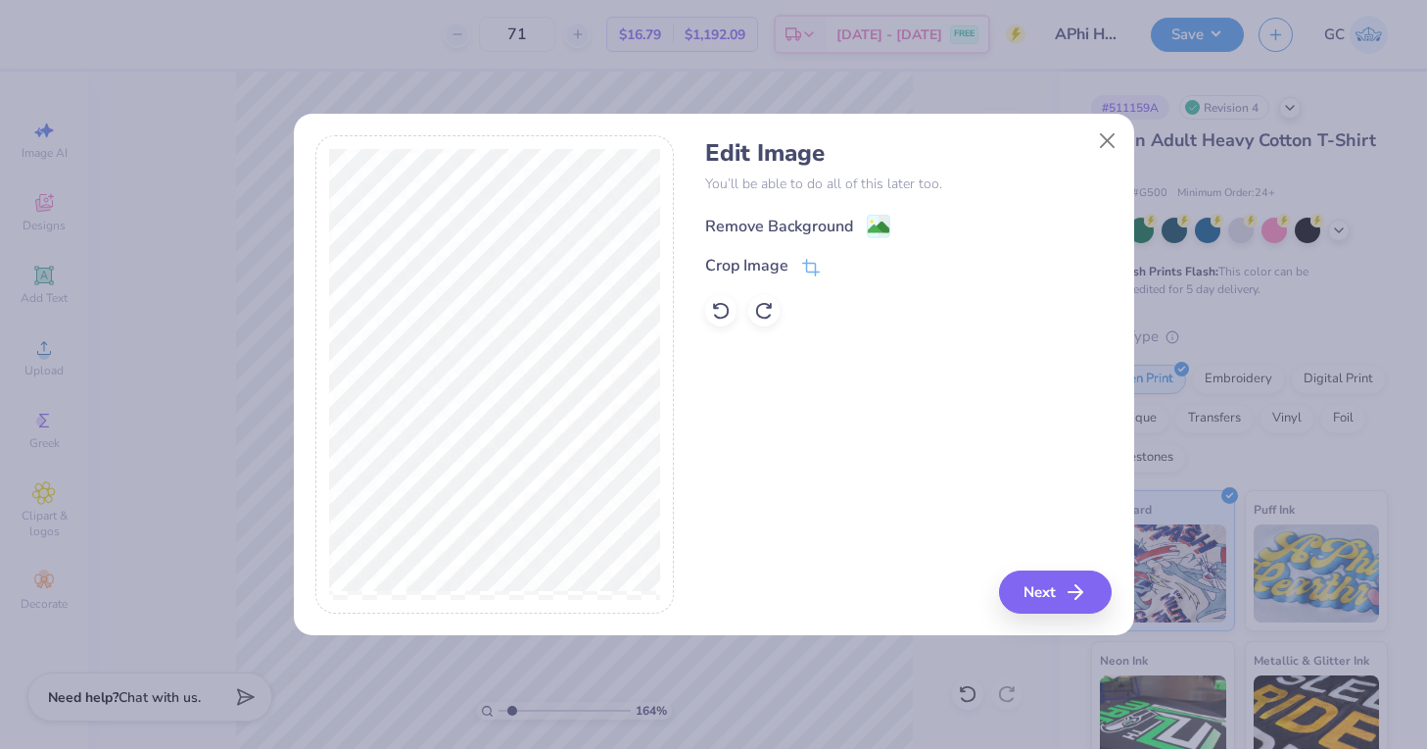
click at [881, 221] on image at bounding box center [879, 228] width 22 height 22
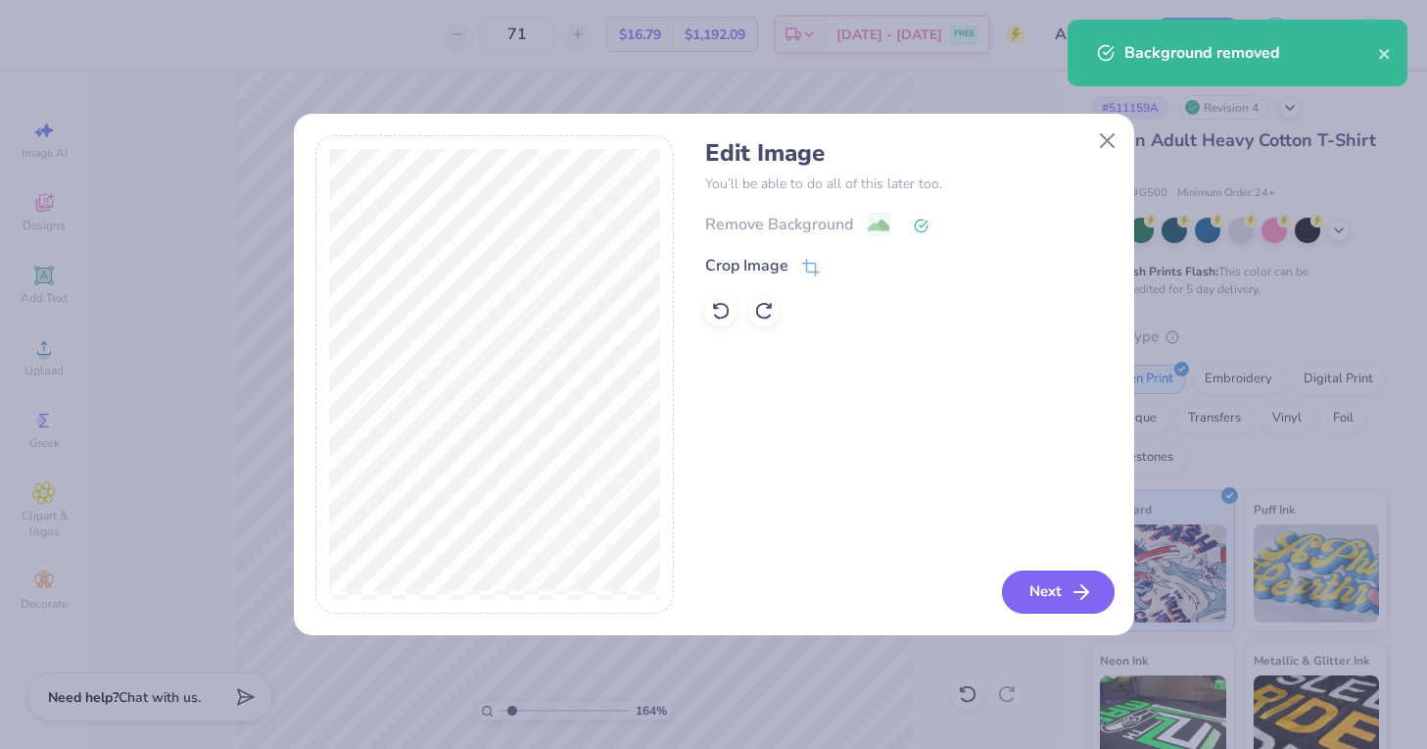
click at [1041, 592] on button "Next" at bounding box center [1058, 591] width 113 height 43
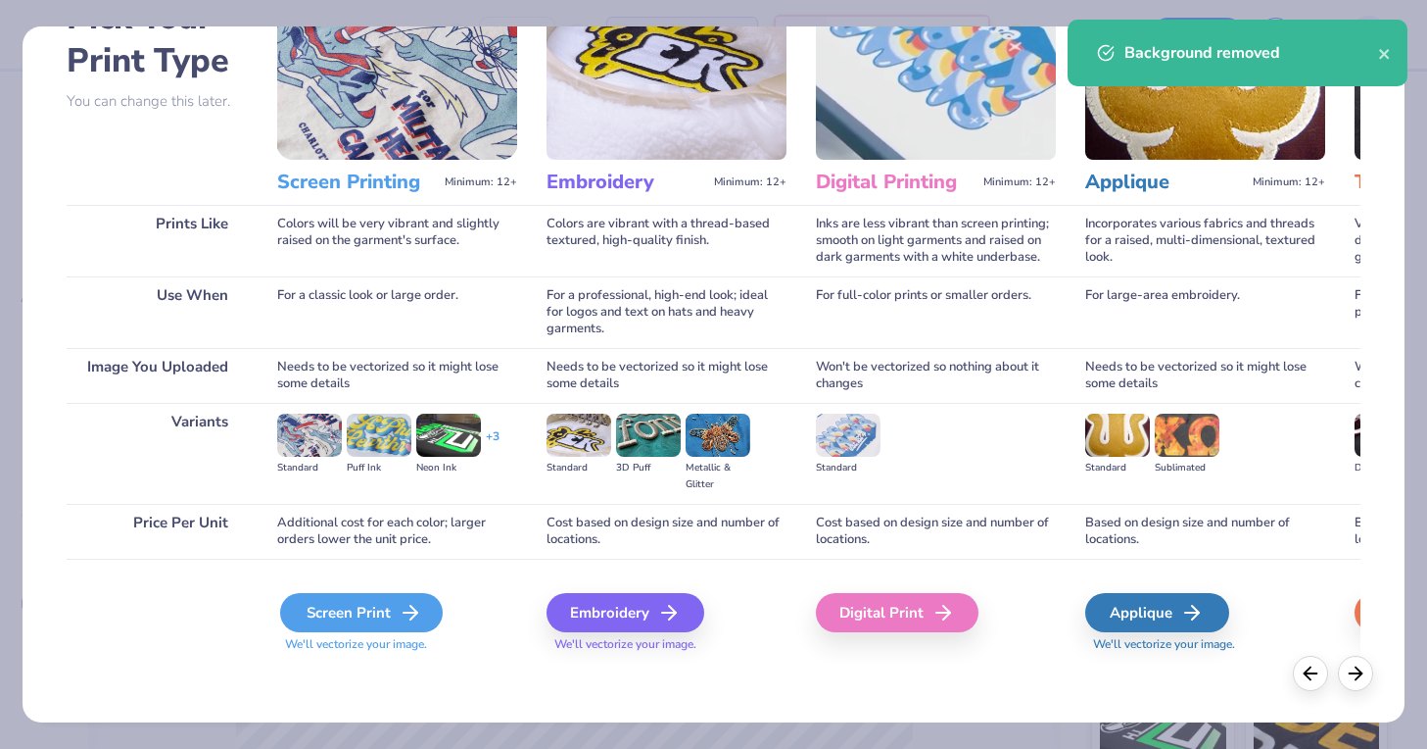
click at [401, 617] on icon at bounding box center [411, 613] width 24 height 24
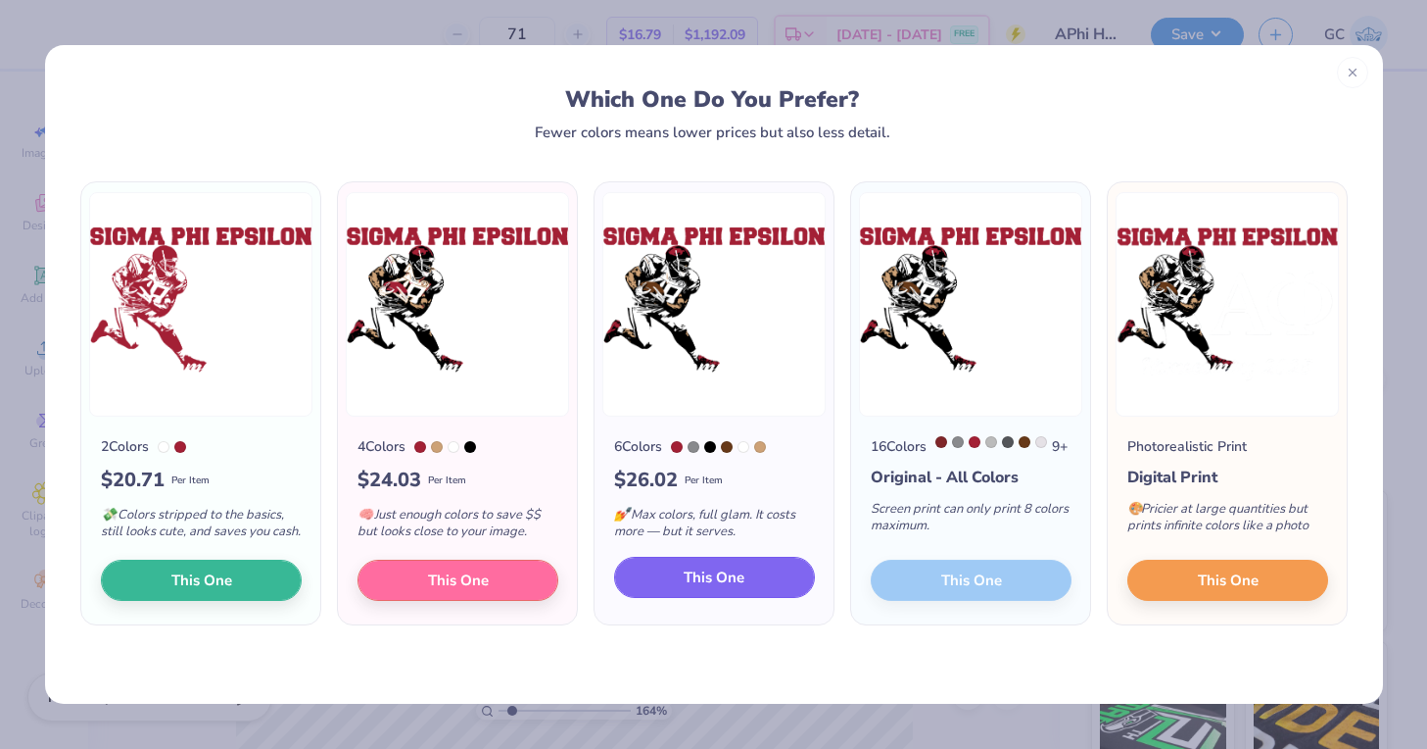
click at [700, 589] on span "This One" at bounding box center [714, 577] width 61 height 23
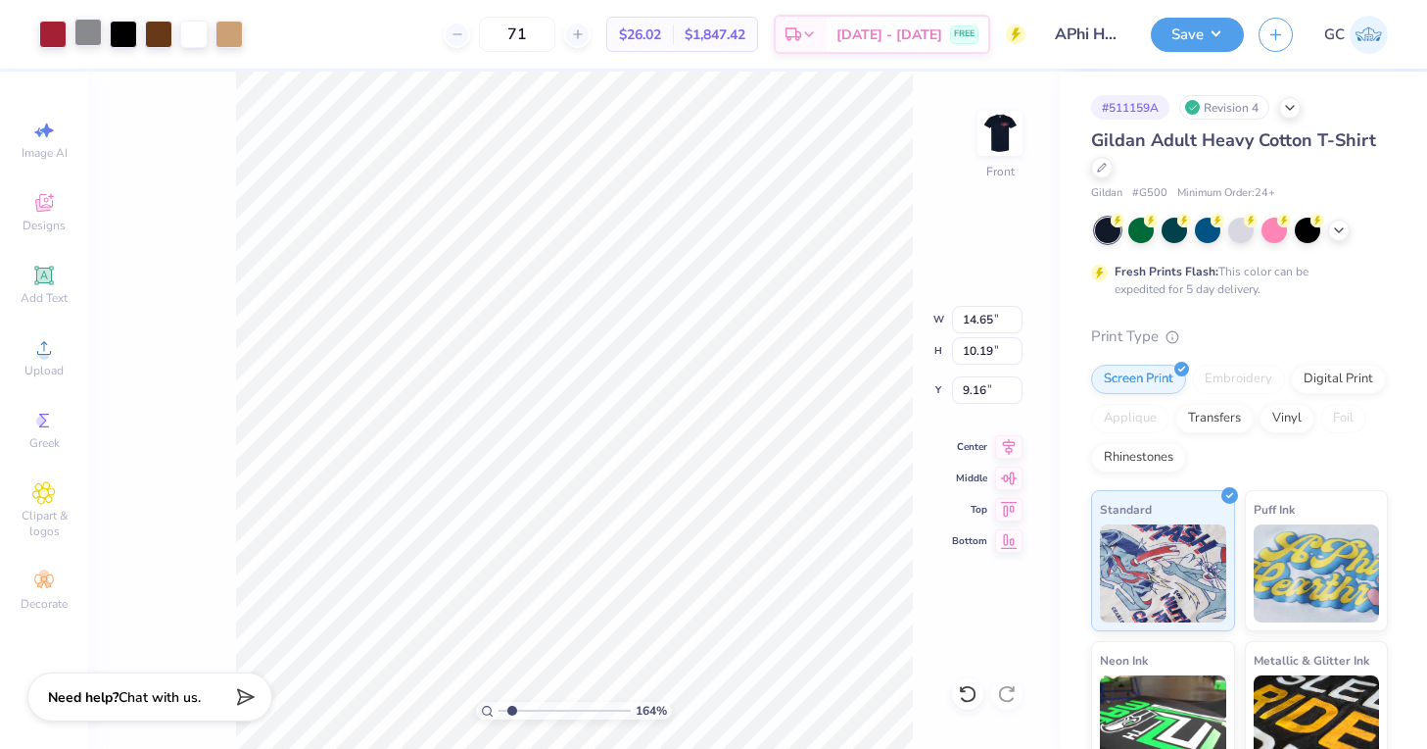
click at [91, 31] on div at bounding box center [87, 32] width 27 height 27
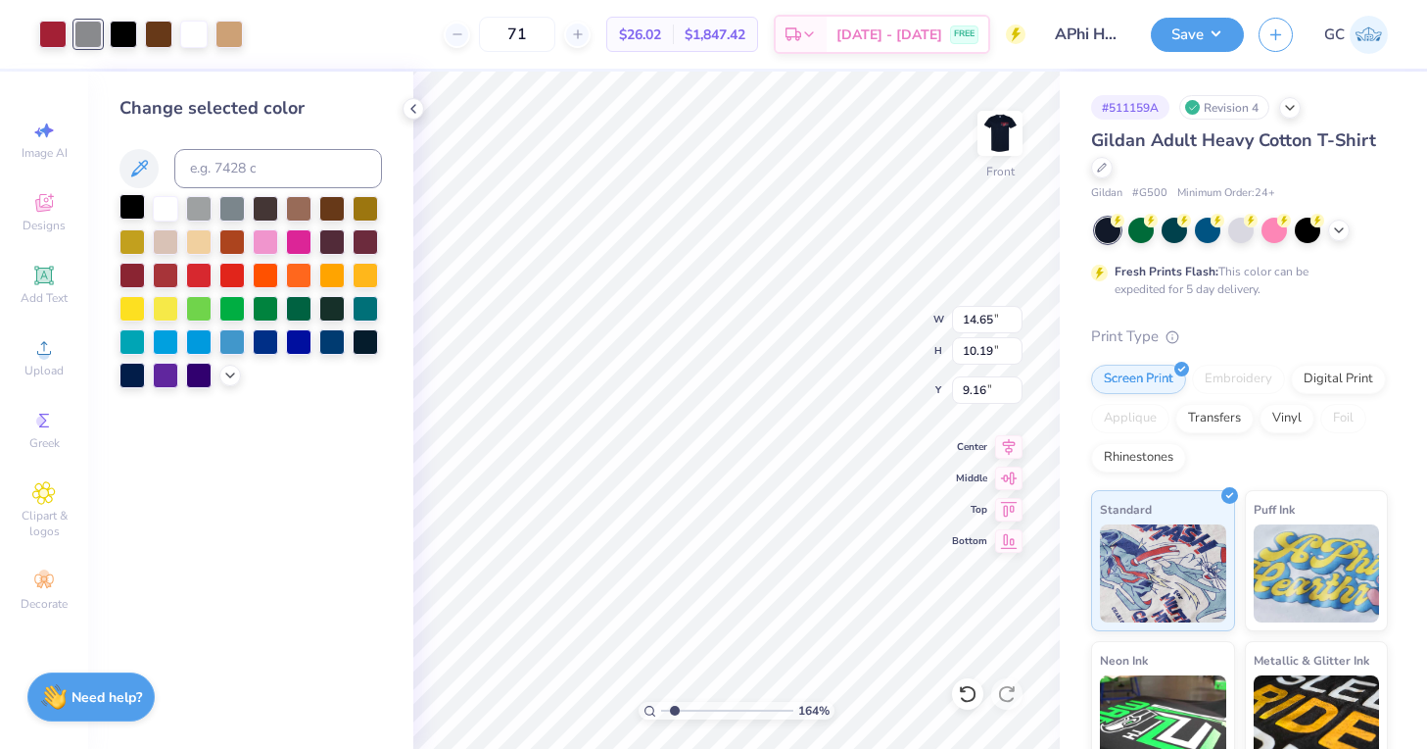
click at [128, 205] on div at bounding box center [132, 206] width 25 height 25
click at [412, 110] on polyline at bounding box center [413, 109] width 4 height 8
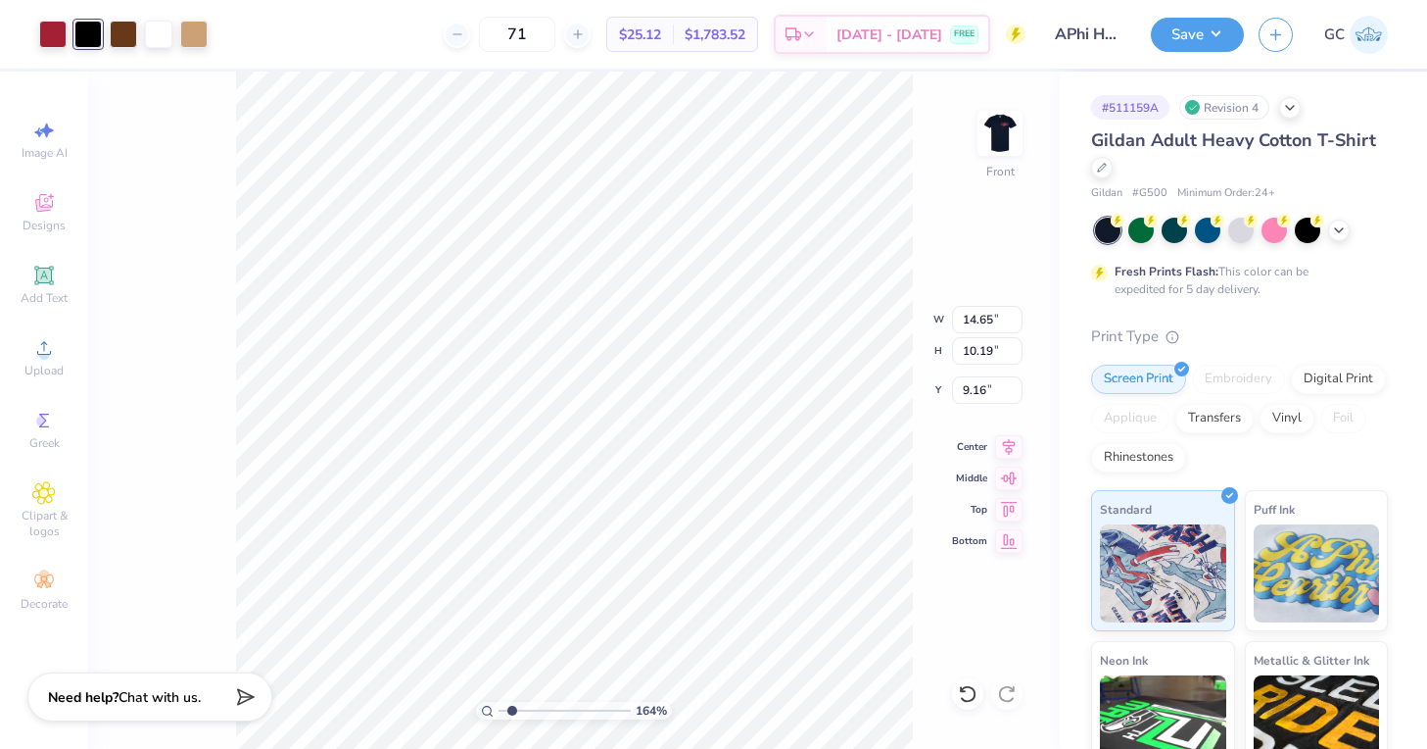
type input "3.50"
type input "1.23"
click at [507, 714] on input "range" at bounding box center [565, 710] width 132 height 18
type input "13.80"
type input "9.60"
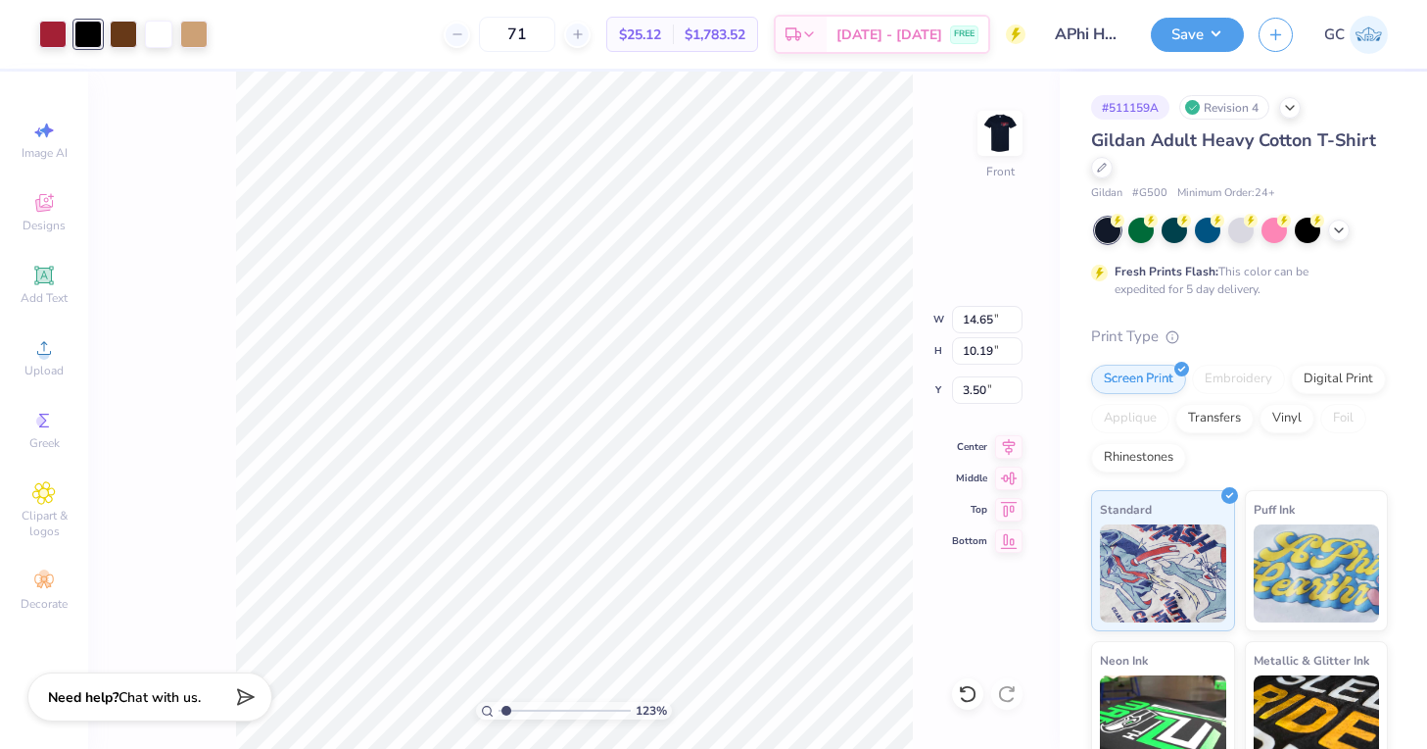
type input "4.09"
click at [211, 511] on div "123 % Front W 13.80 13.80 " H 9.60 9.60 " Y 4.09 4.09 " Center Middle Top Bottom" at bounding box center [574, 410] width 972 height 677
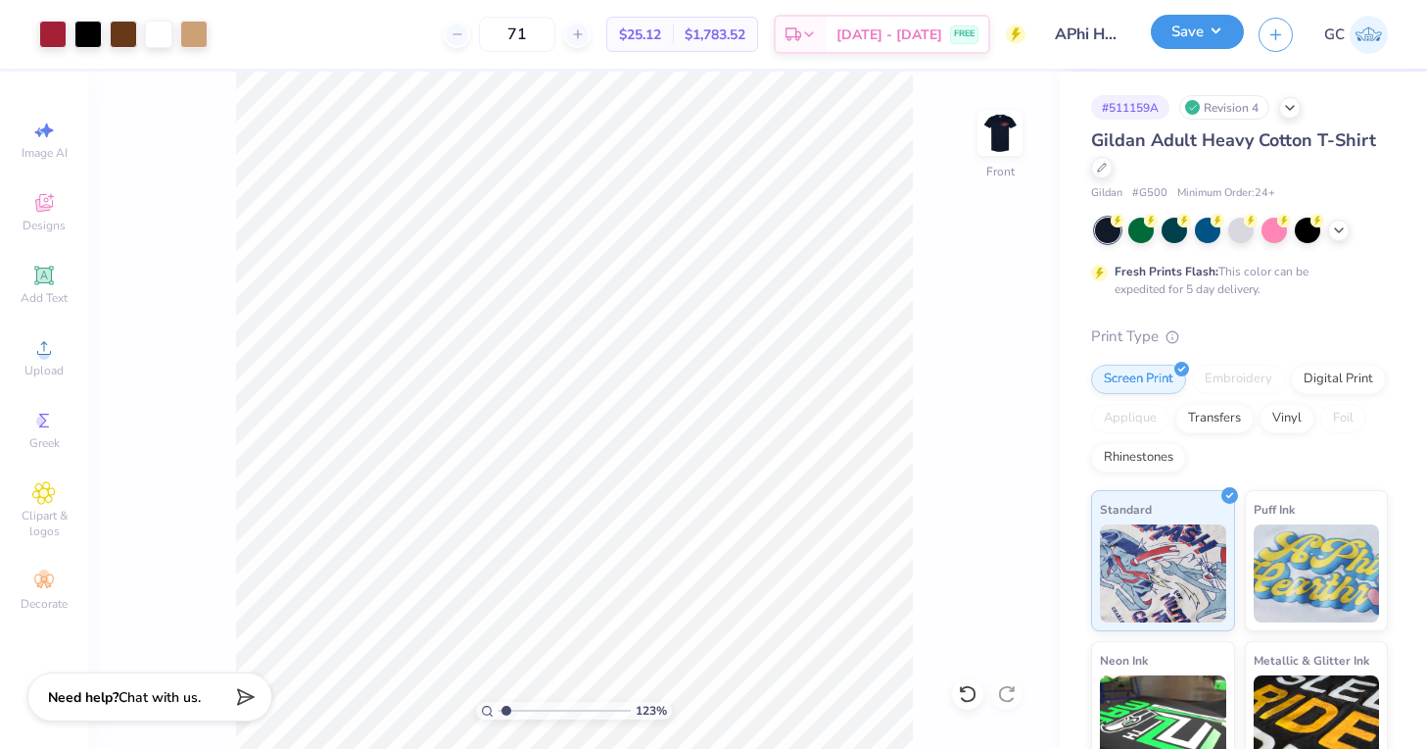
click at [1170, 34] on button "Save" at bounding box center [1197, 32] width 93 height 34
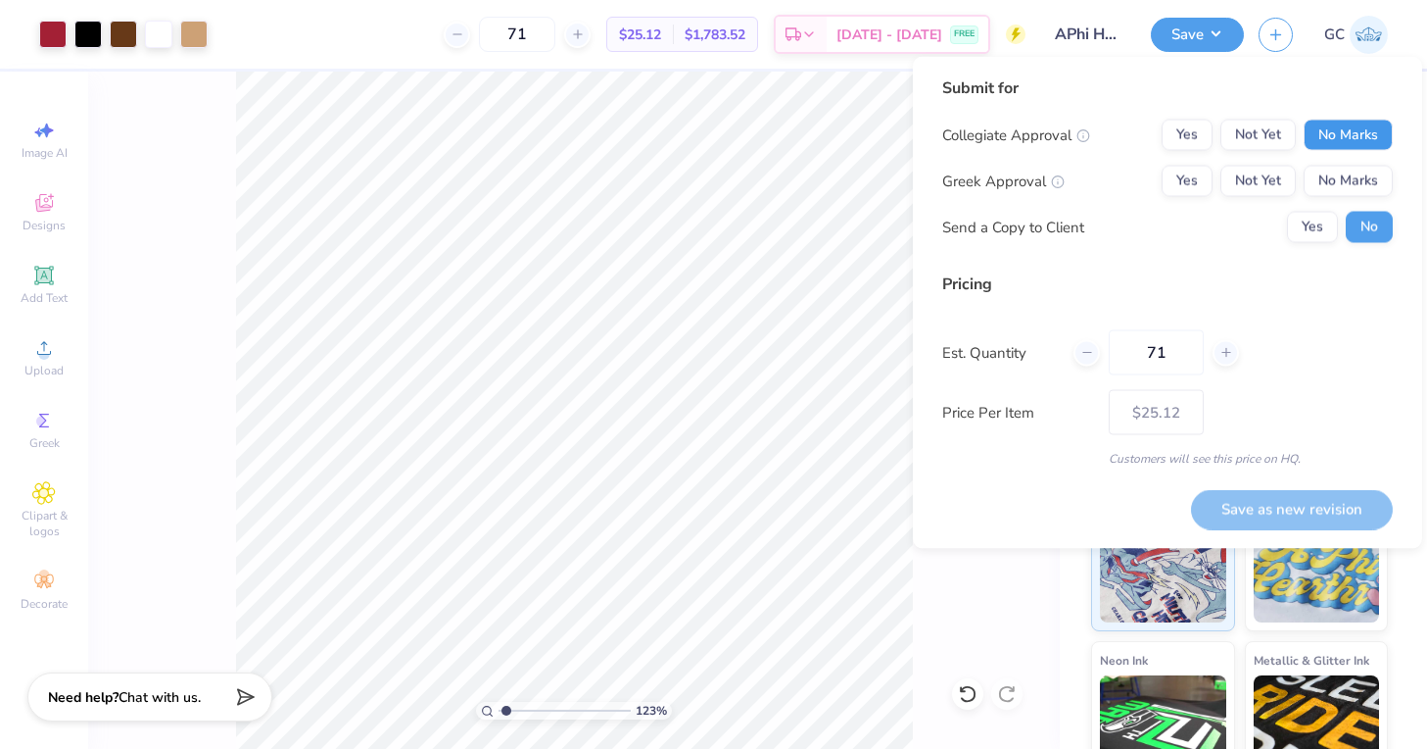
click at [1338, 125] on button "No Marks" at bounding box center [1348, 135] width 89 height 31
click at [1177, 180] on button "Yes" at bounding box center [1187, 181] width 51 height 31
click at [1237, 504] on button "Save as new revision" at bounding box center [1292, 509] width 202 height 40
type input "$25.12"
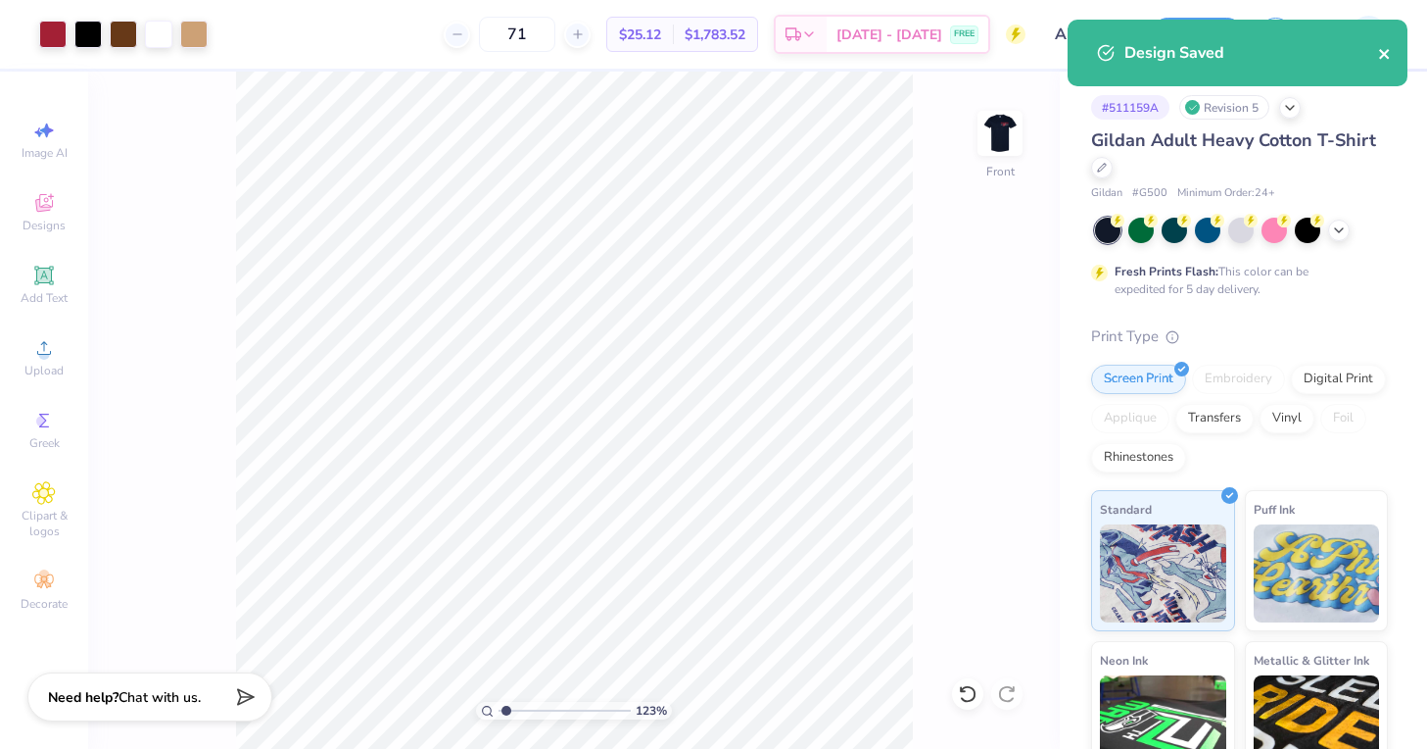
click at [1382, 53] on icon "close" at bounding box center [1384, 54] width 10 height 10
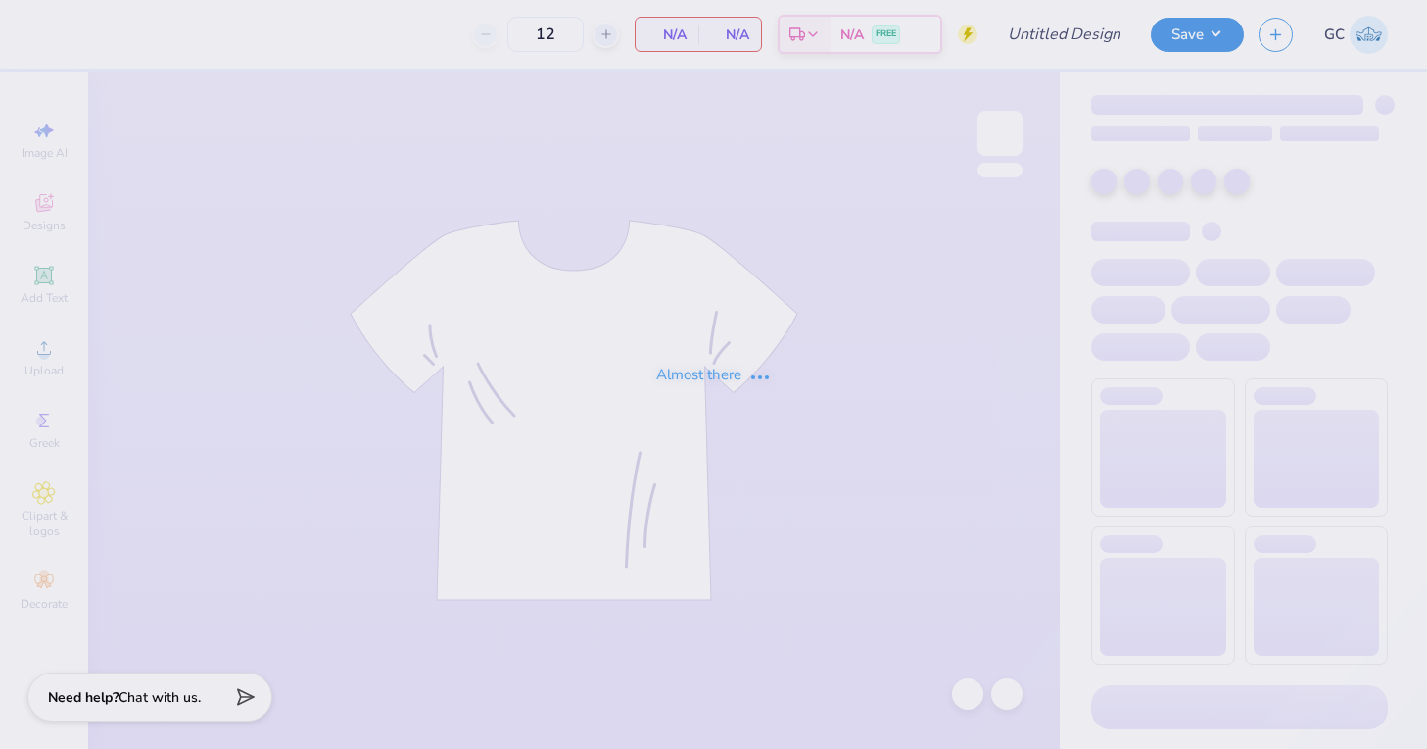
type input "30"
type input "APhi Homecoming"
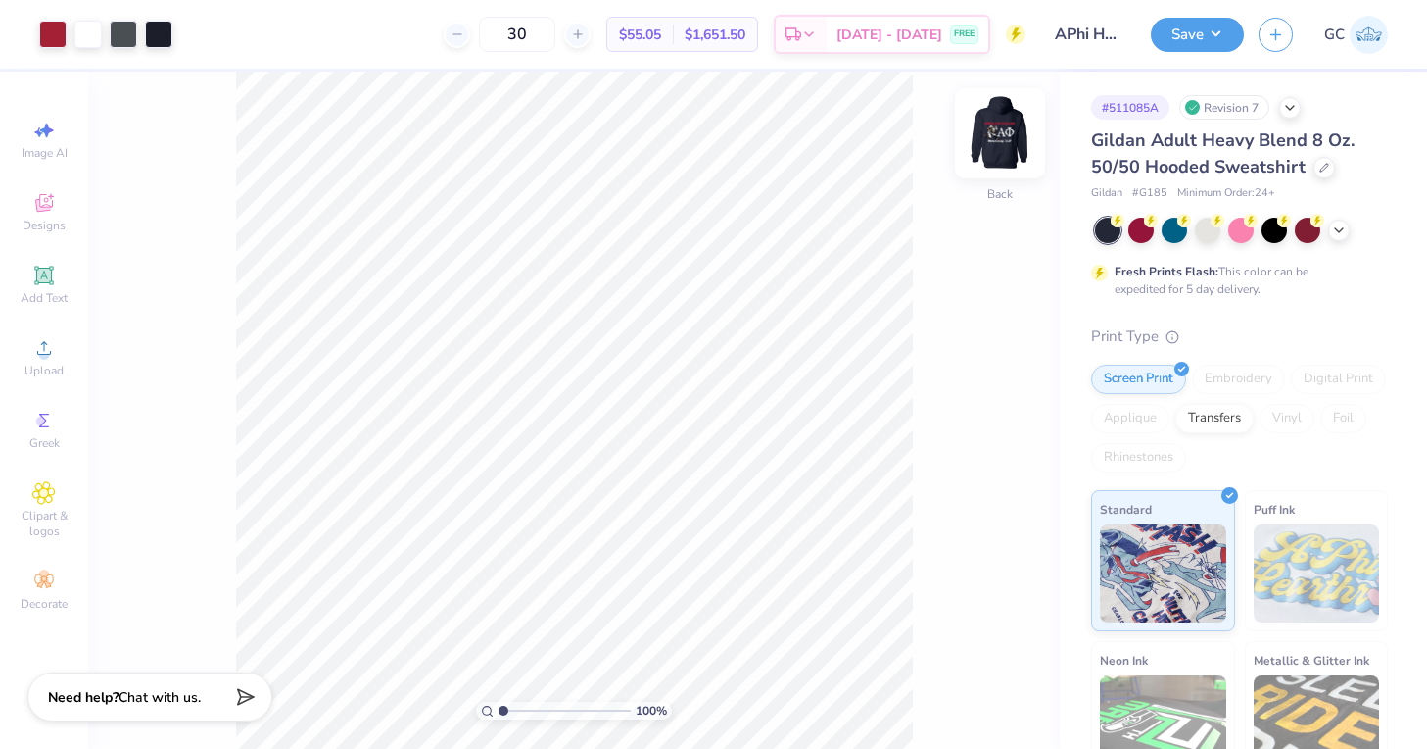
click at [1011, 119] on img at bounding box center [1000, 133] width 78 height 78
